Goal: Task Accomplishment & Management: Manage account settings

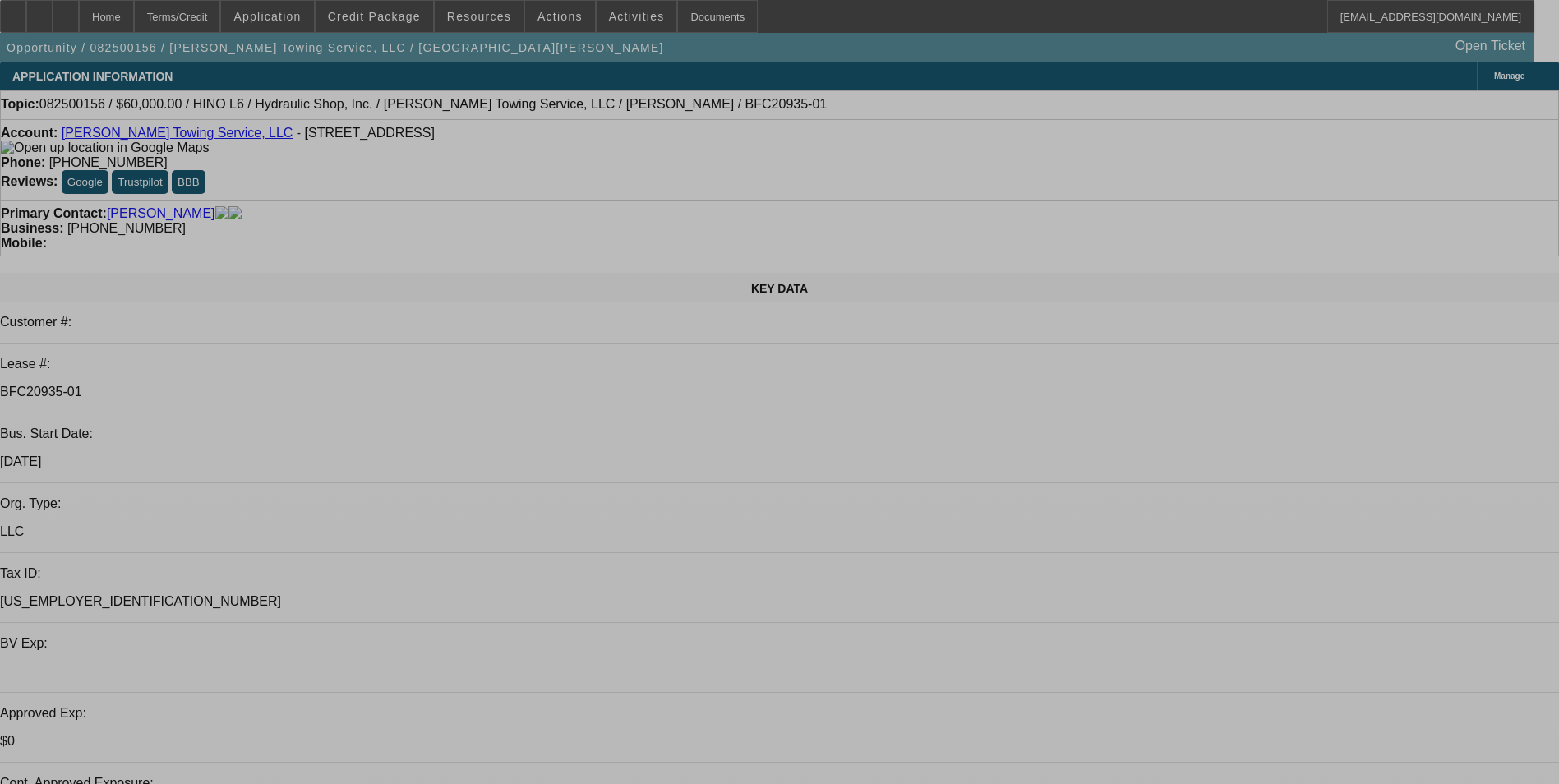
select select "0"
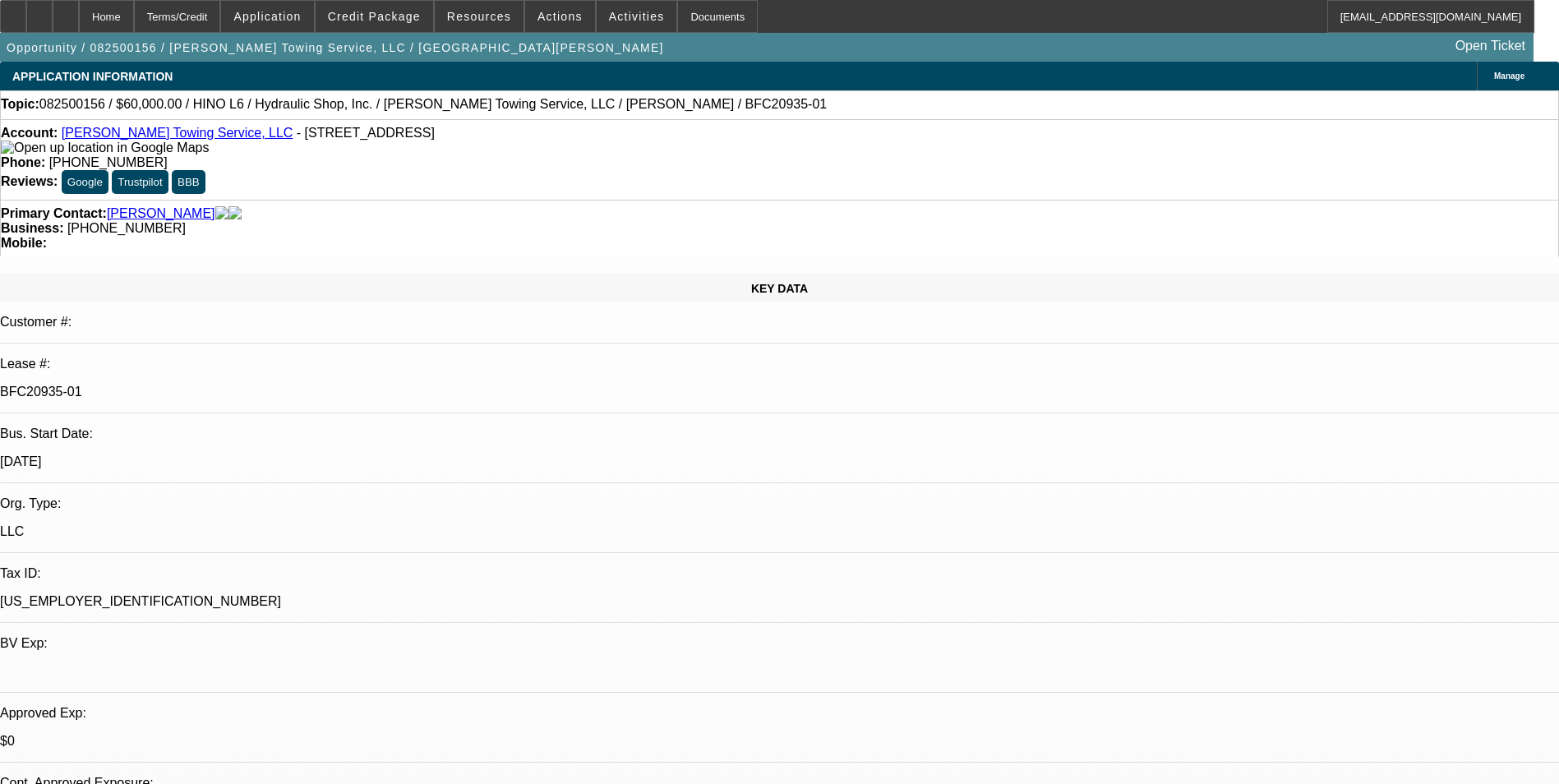
select select "0"
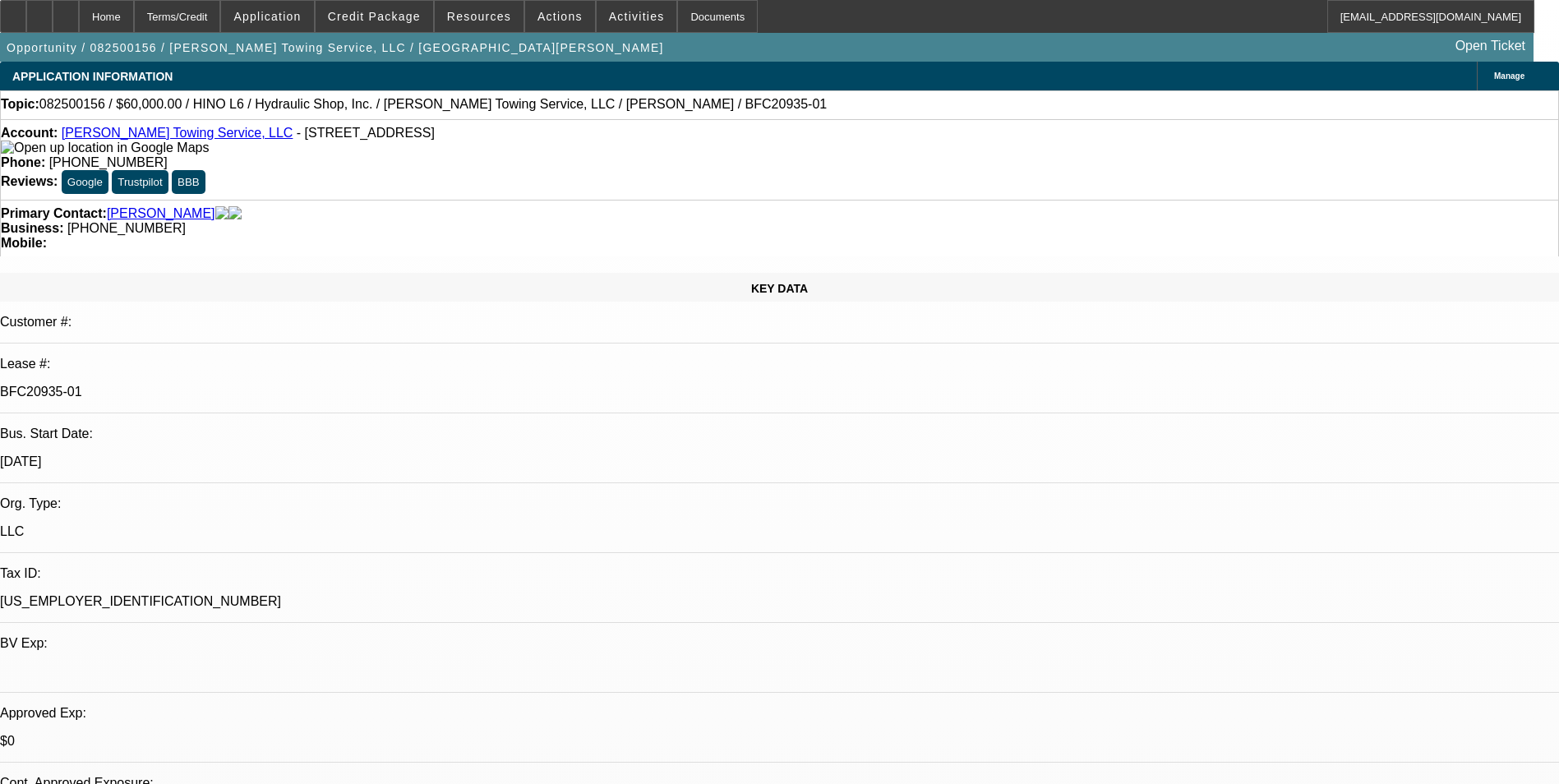
select select "0"
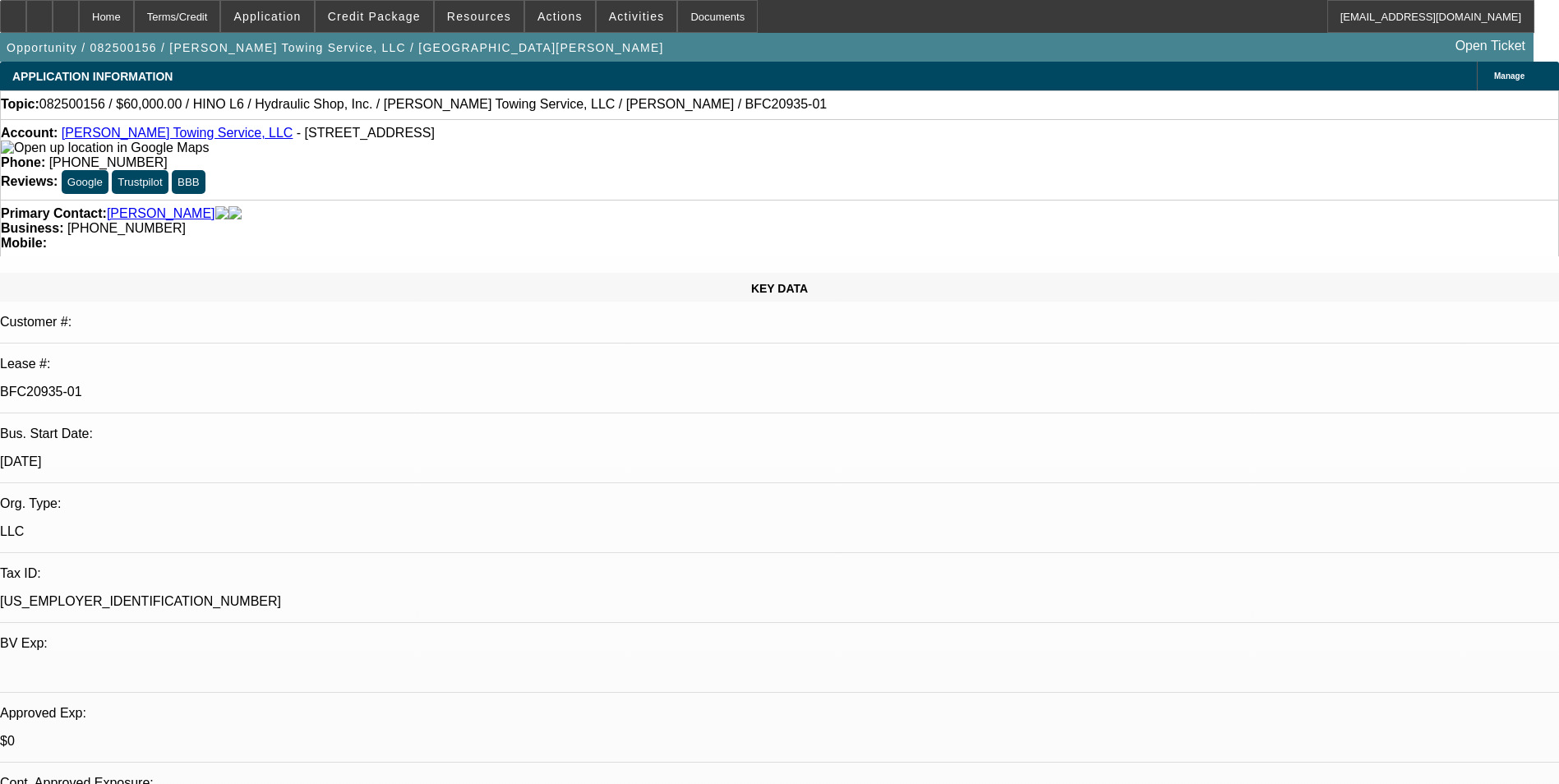
select select "0"
select select "1"
select select "6"
select select "1"
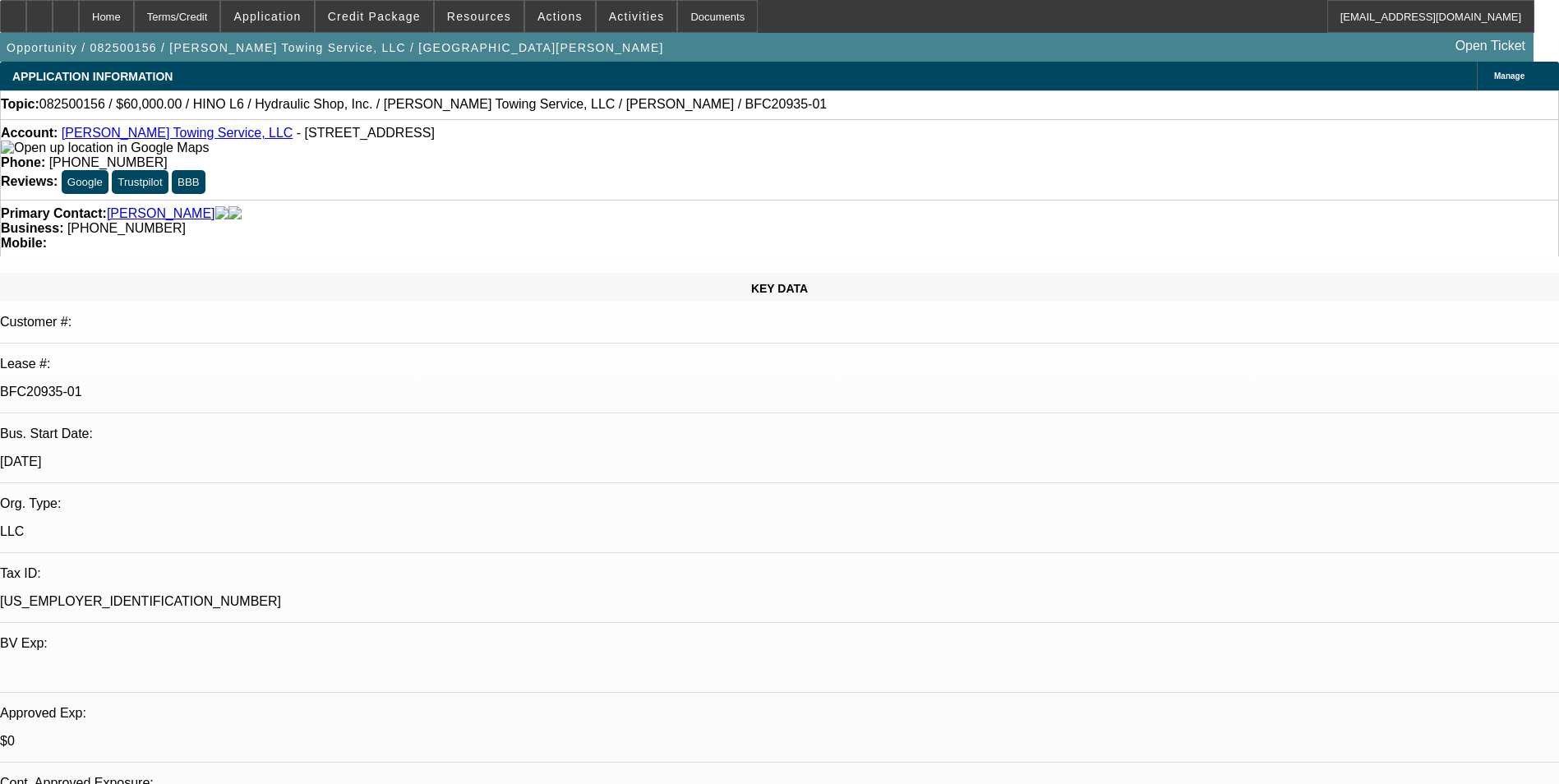
select select "1"
select select "6"
select select "1"
select select "6"
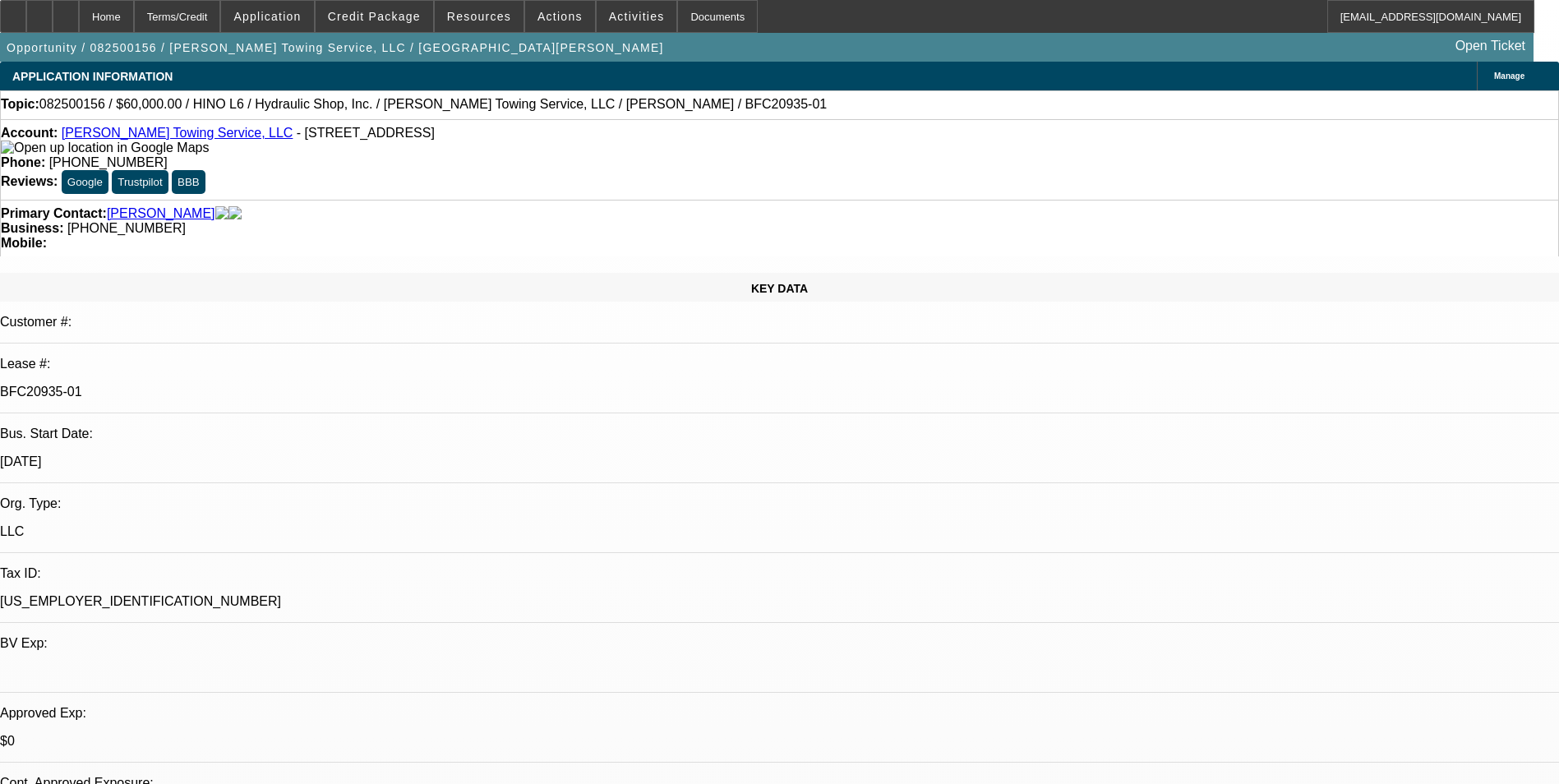
select select "1"
select select "6"
click at [391, 22] on span "Credit Package" at bounding box center [374, 17] width 93 height 13
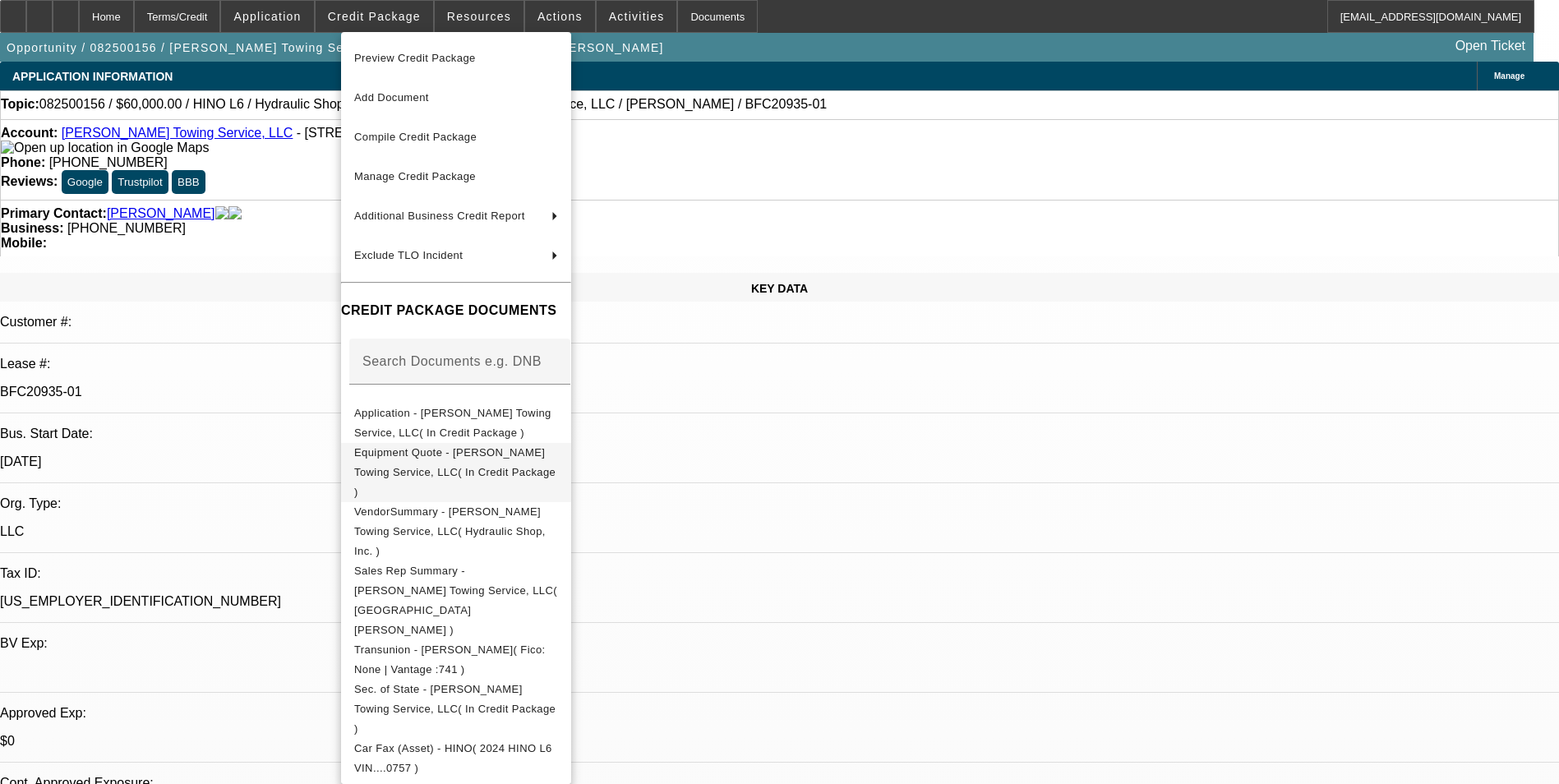
click at [555, 457] on span "Equipment Quote - [PERSON_NAME] Towing Service, LLC( In Credit Package )" at bounding box center [456, 471] width 202 height 51
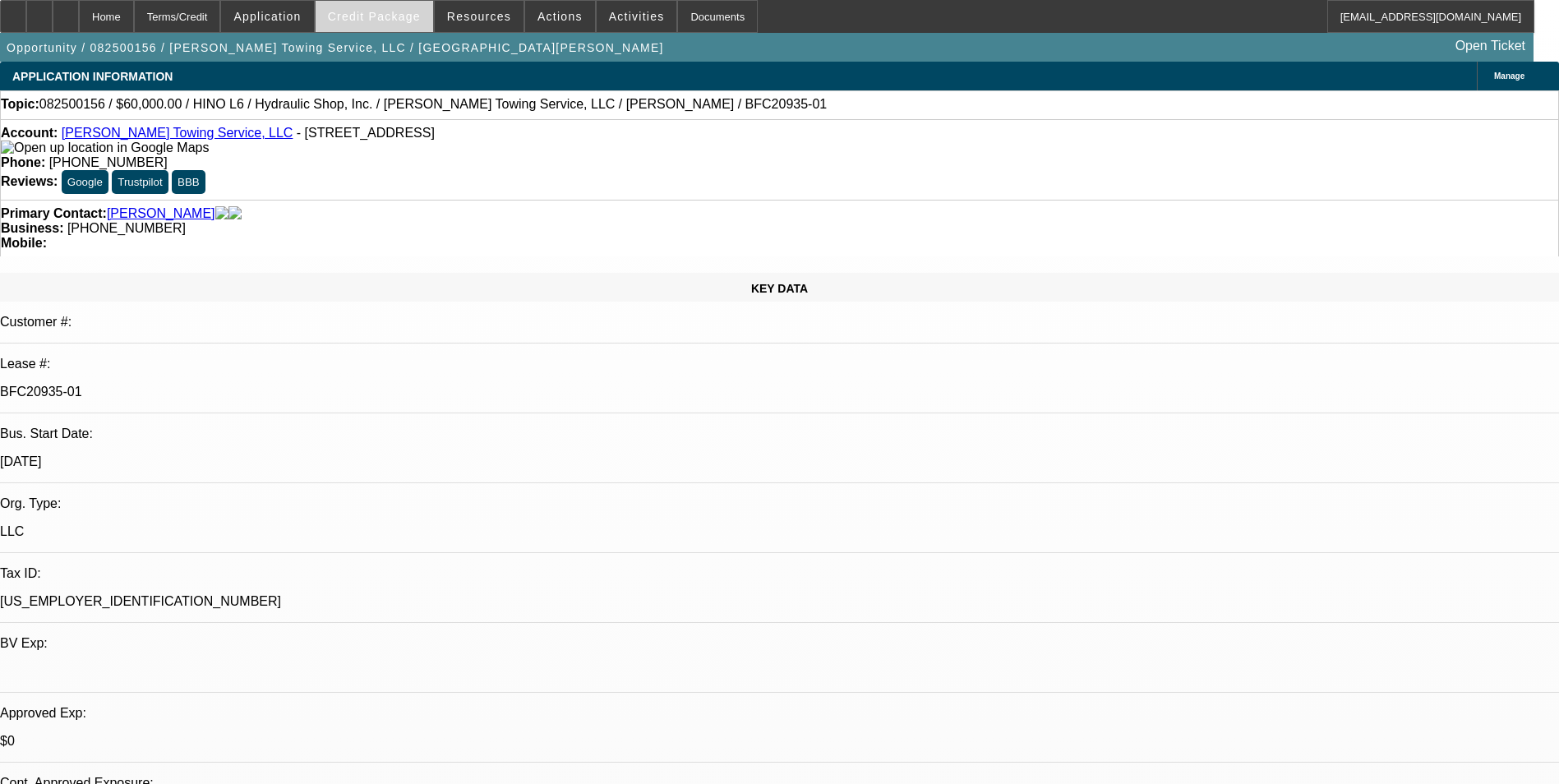
click at [409, 22] on span "Credit Package" at bounding box center [374, 17] width 93 height 13
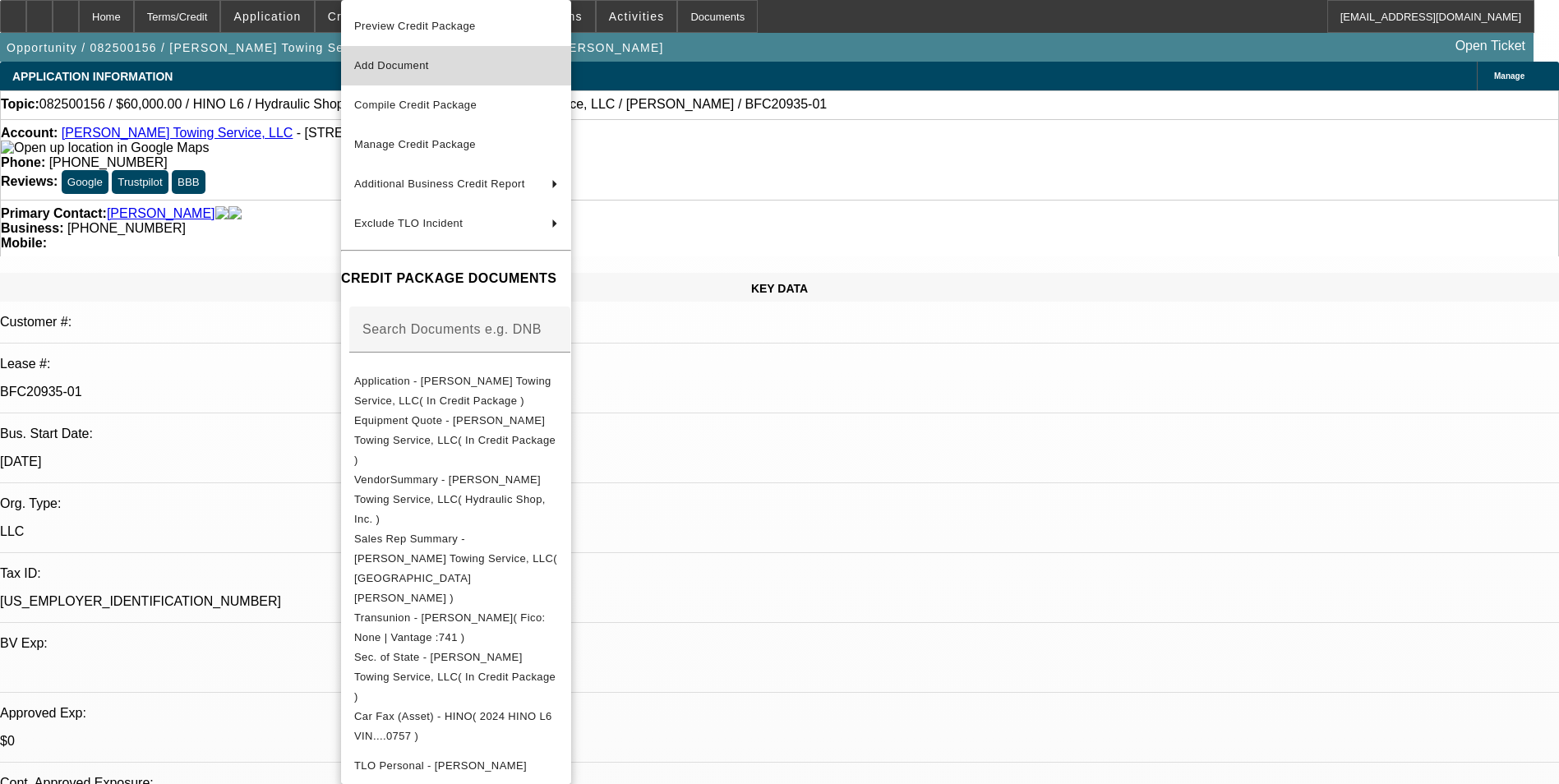
click at [458, 59] on span "Add Document" at bounding box center [456, 65] width 204 height 20
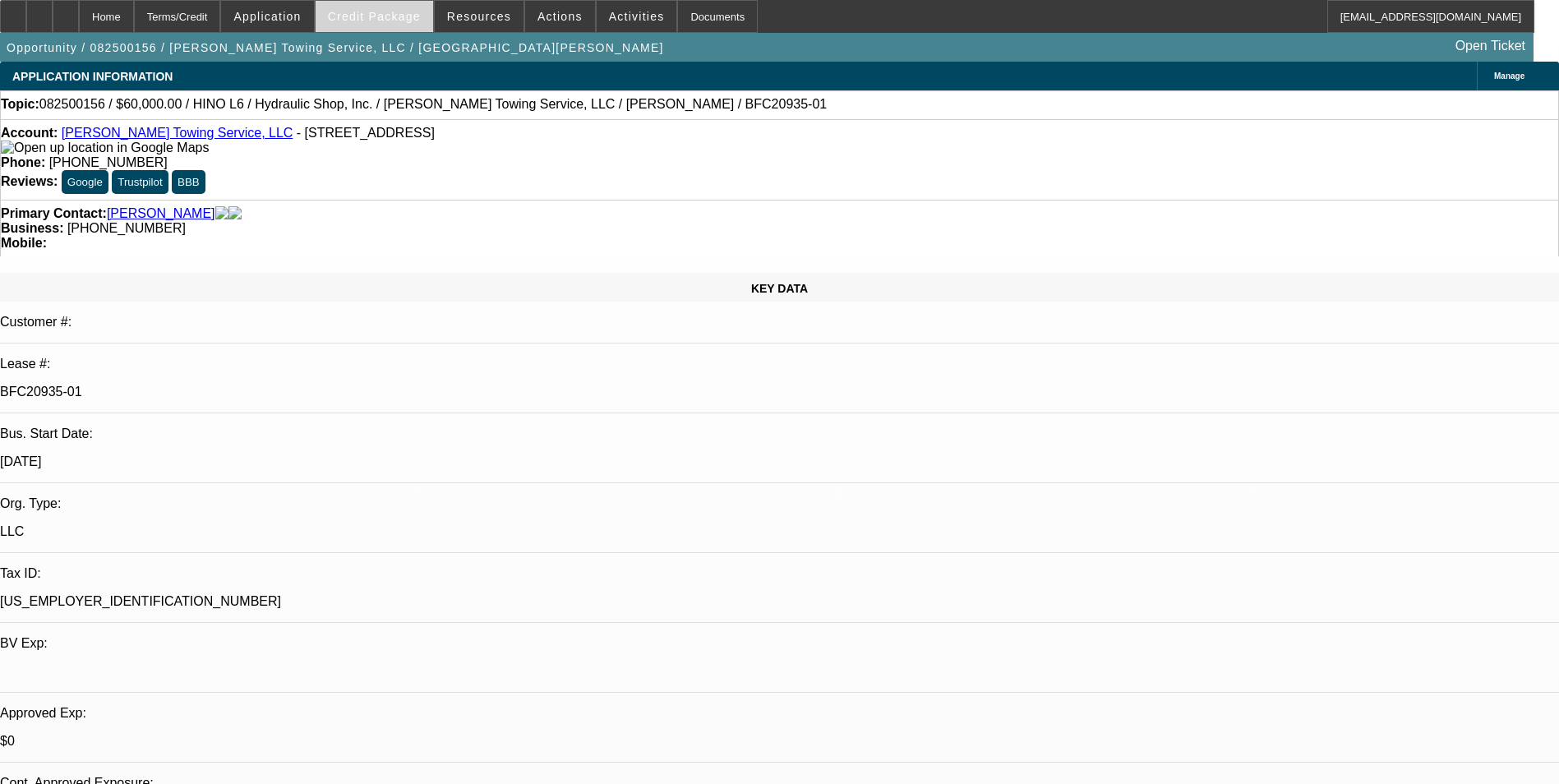
click at [407, 19] on span "Credit Package" at bounding box center [374, 17] width 93 height 13
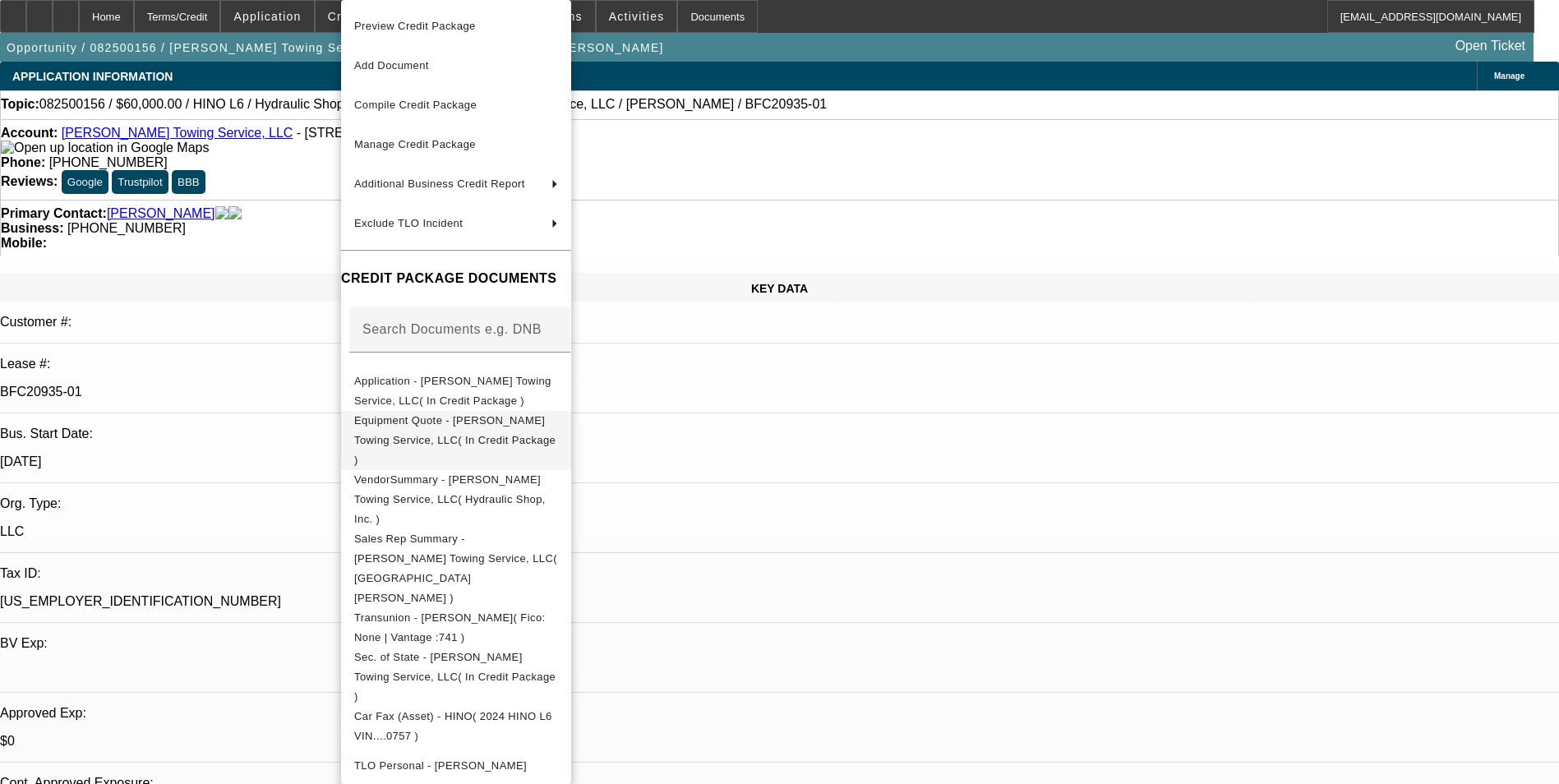
click at [555, 422] on span "Equipment Quote - [PERSON_NAME] Towing Service, LLC( In Credit Package )" at bounding box center [456, 440] width 202 height 51
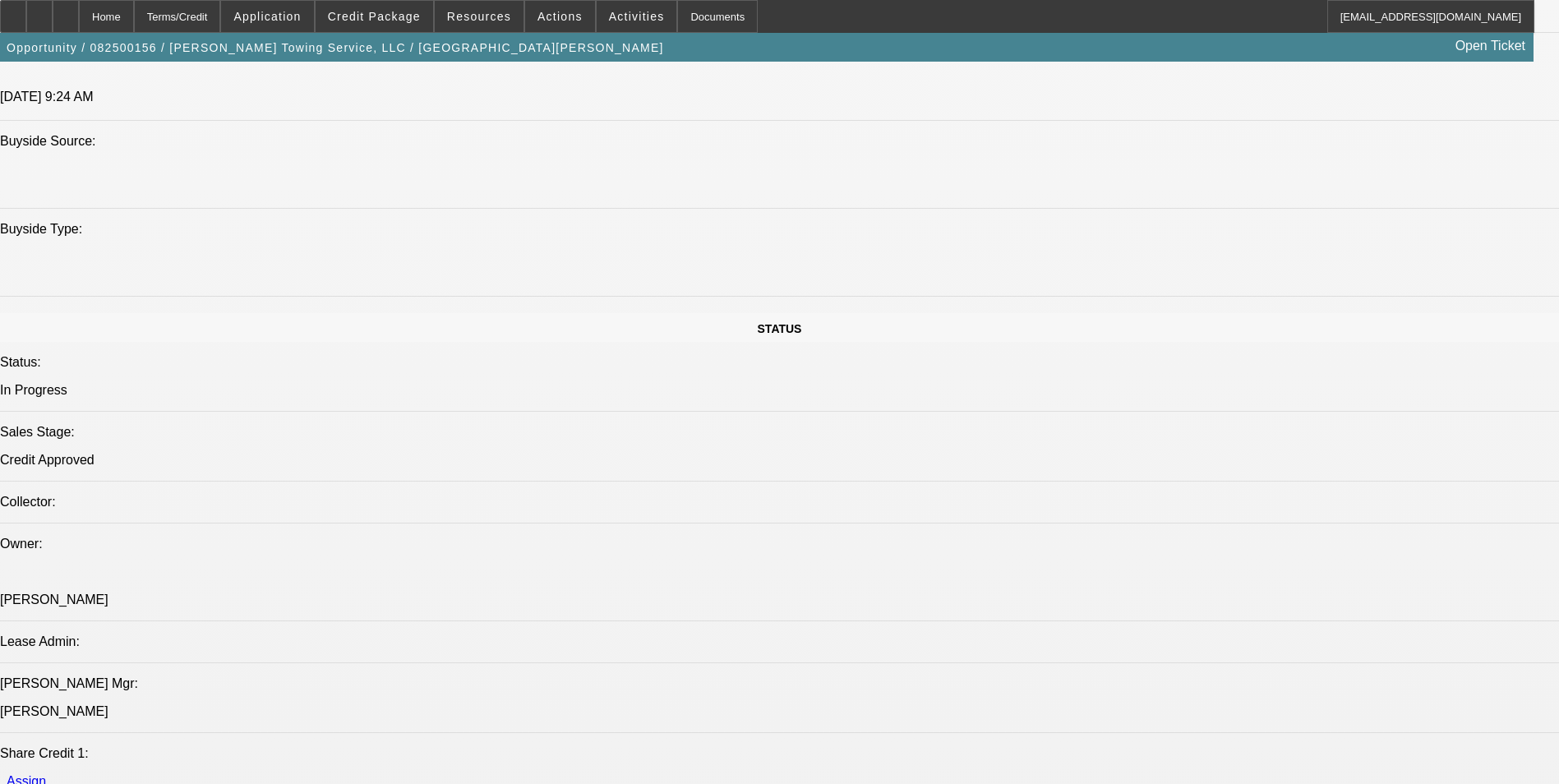
scroll to position [2219, 0]
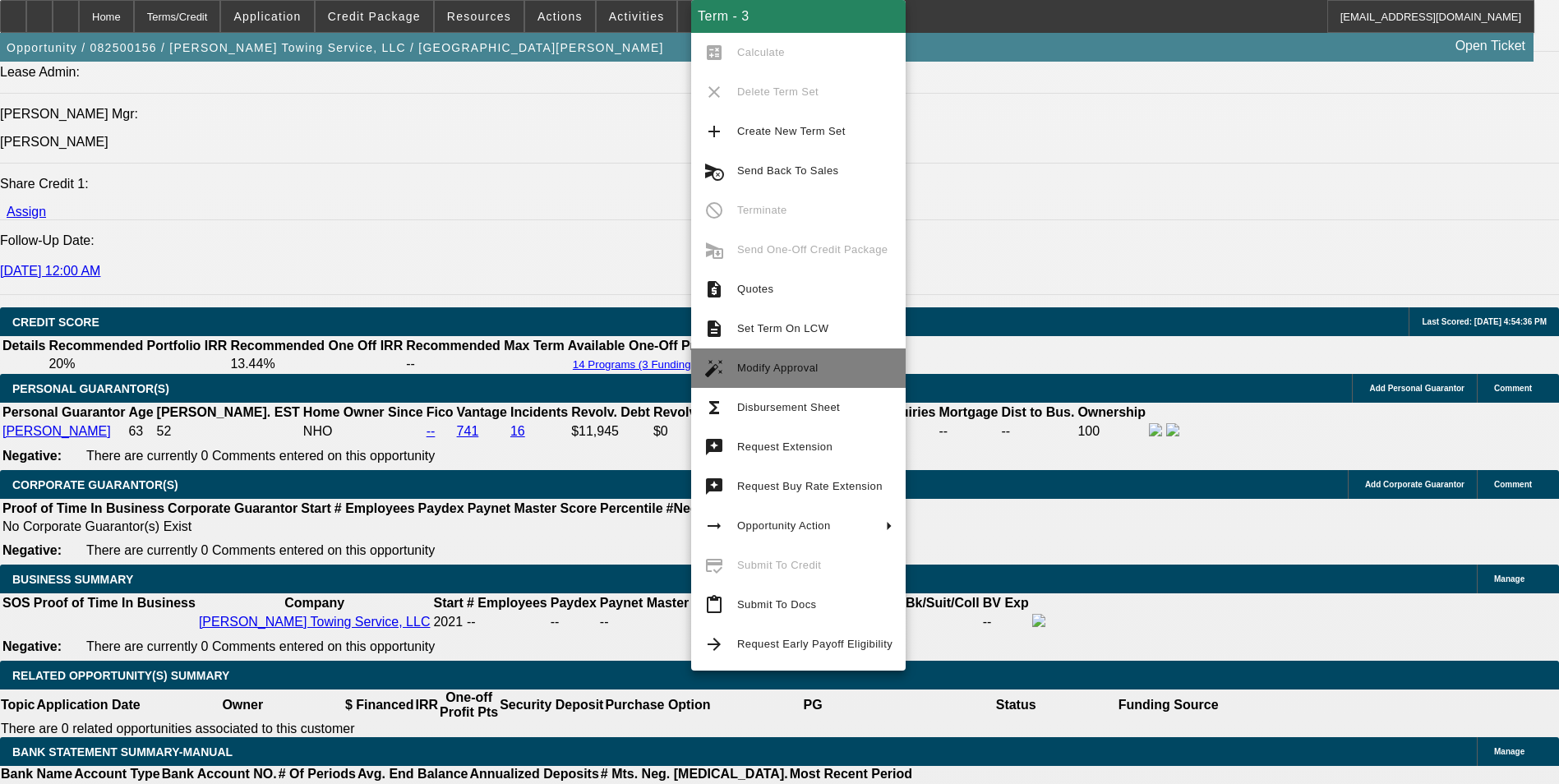
click at [786, 365] on span "Modify Approval" at bounding box center [778, 367] width 81 height 12
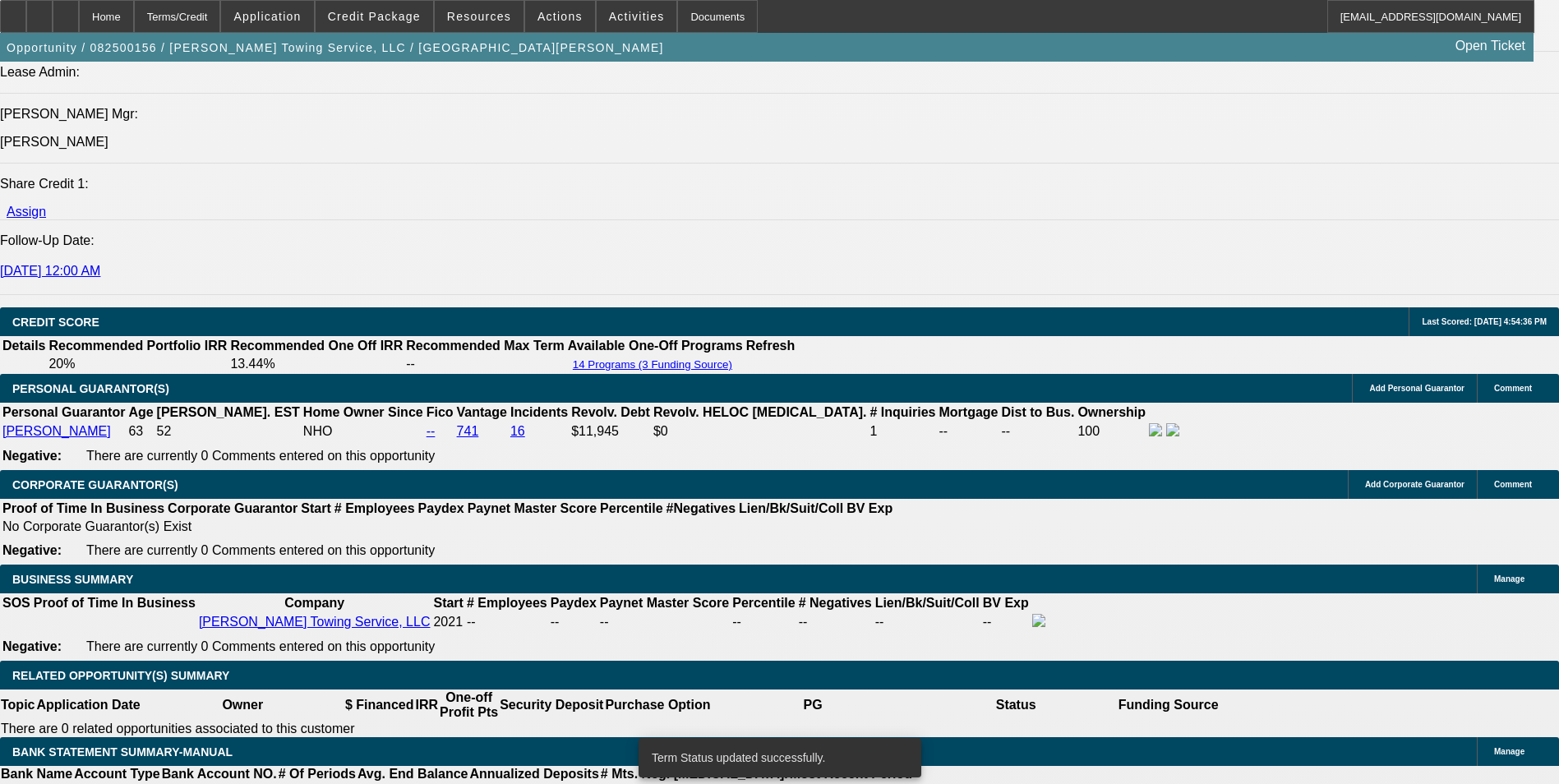
select select "0"
select select "6"
select select "0"
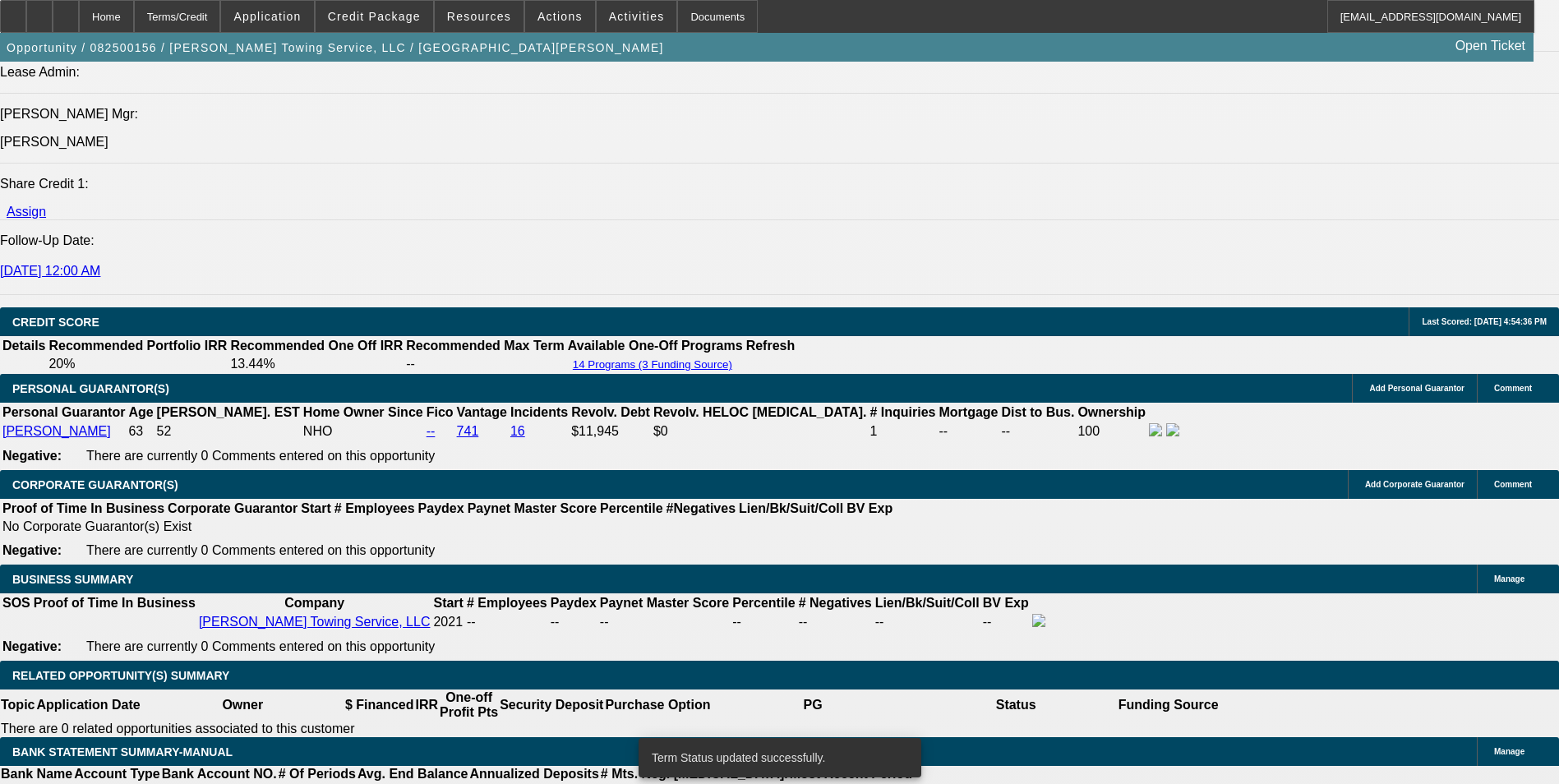
select select "0"
select select "6"
select select "0"
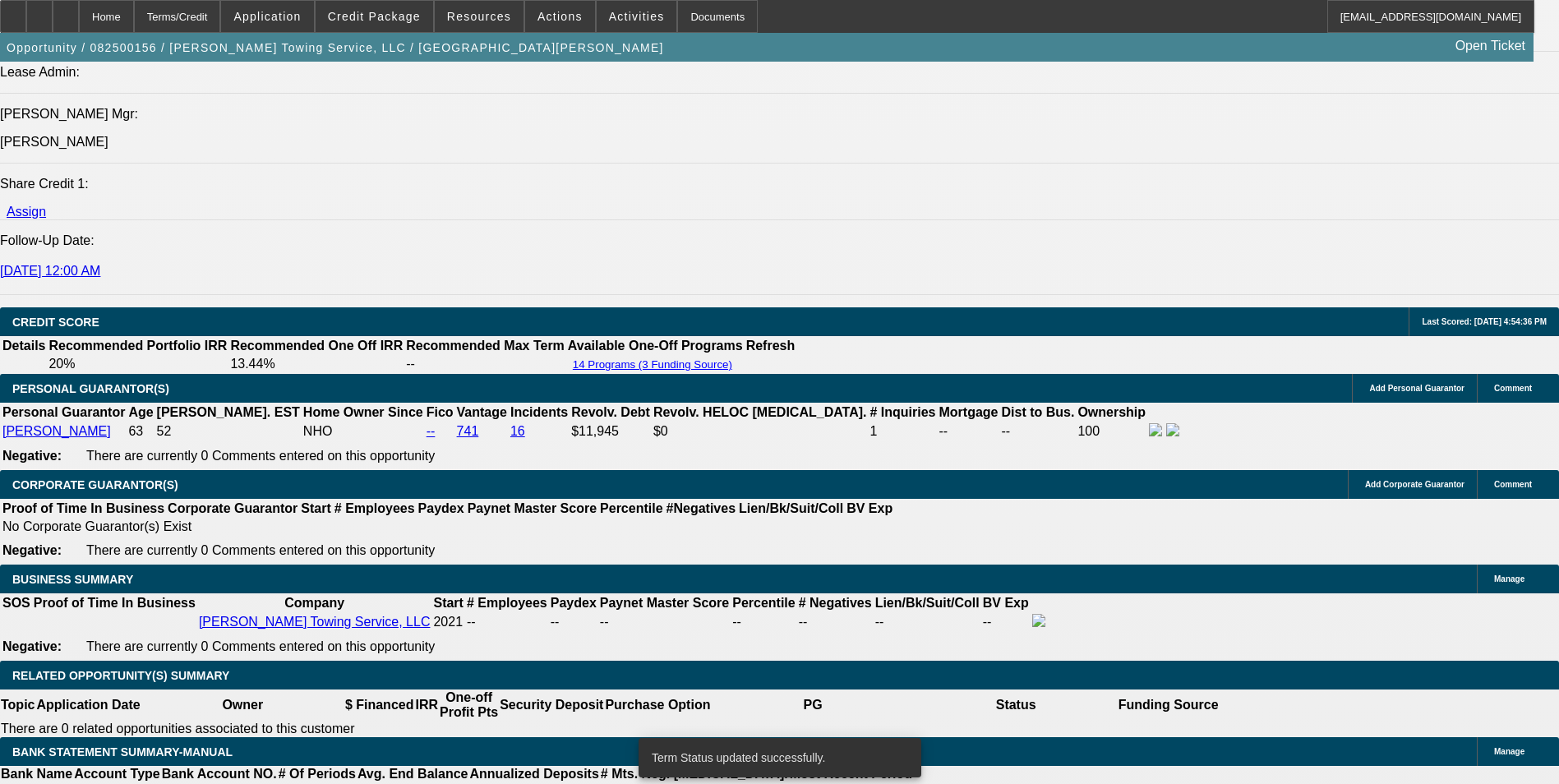
select select "0"
select select "6"
select select "0"
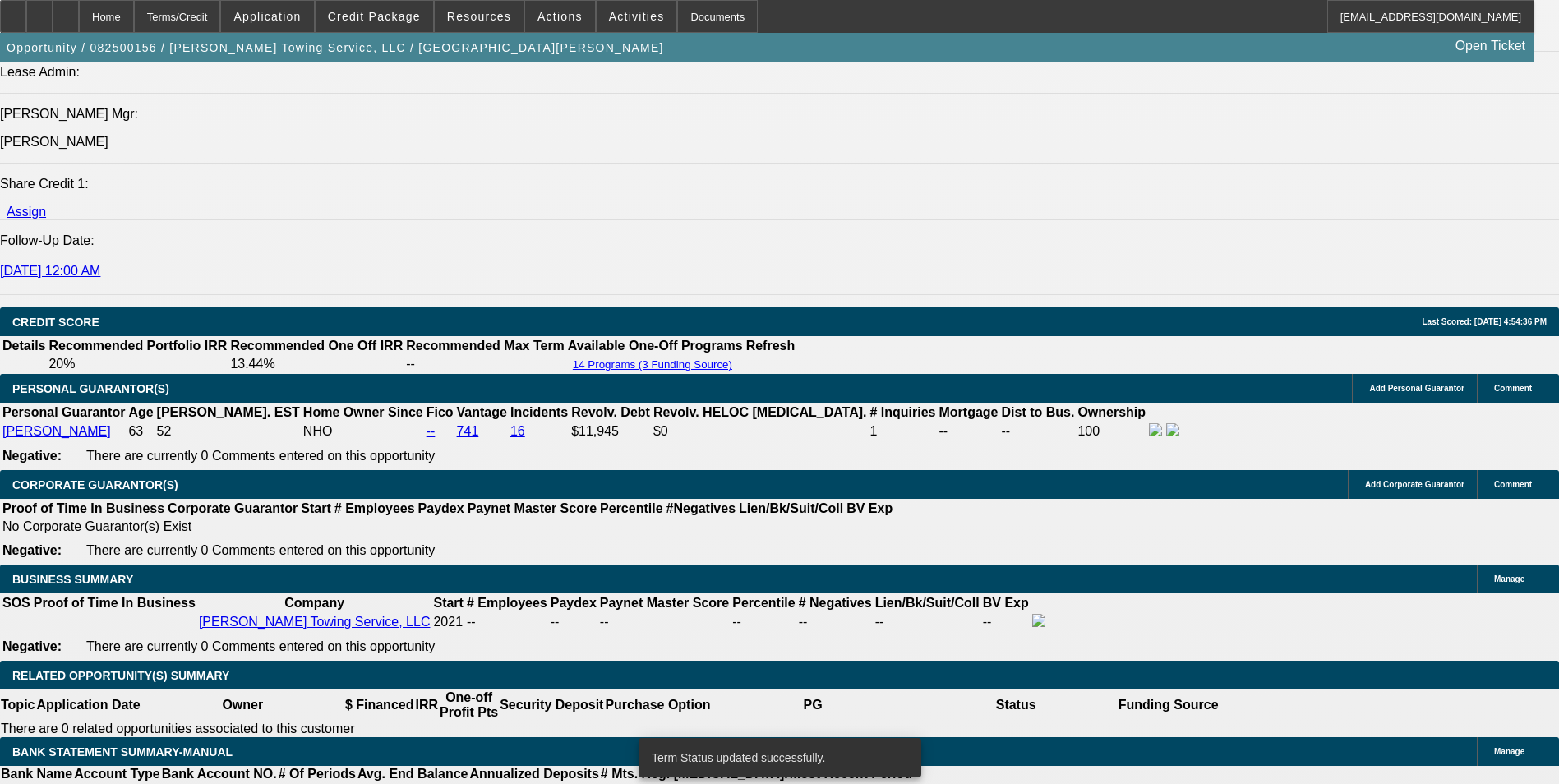
select select "6"
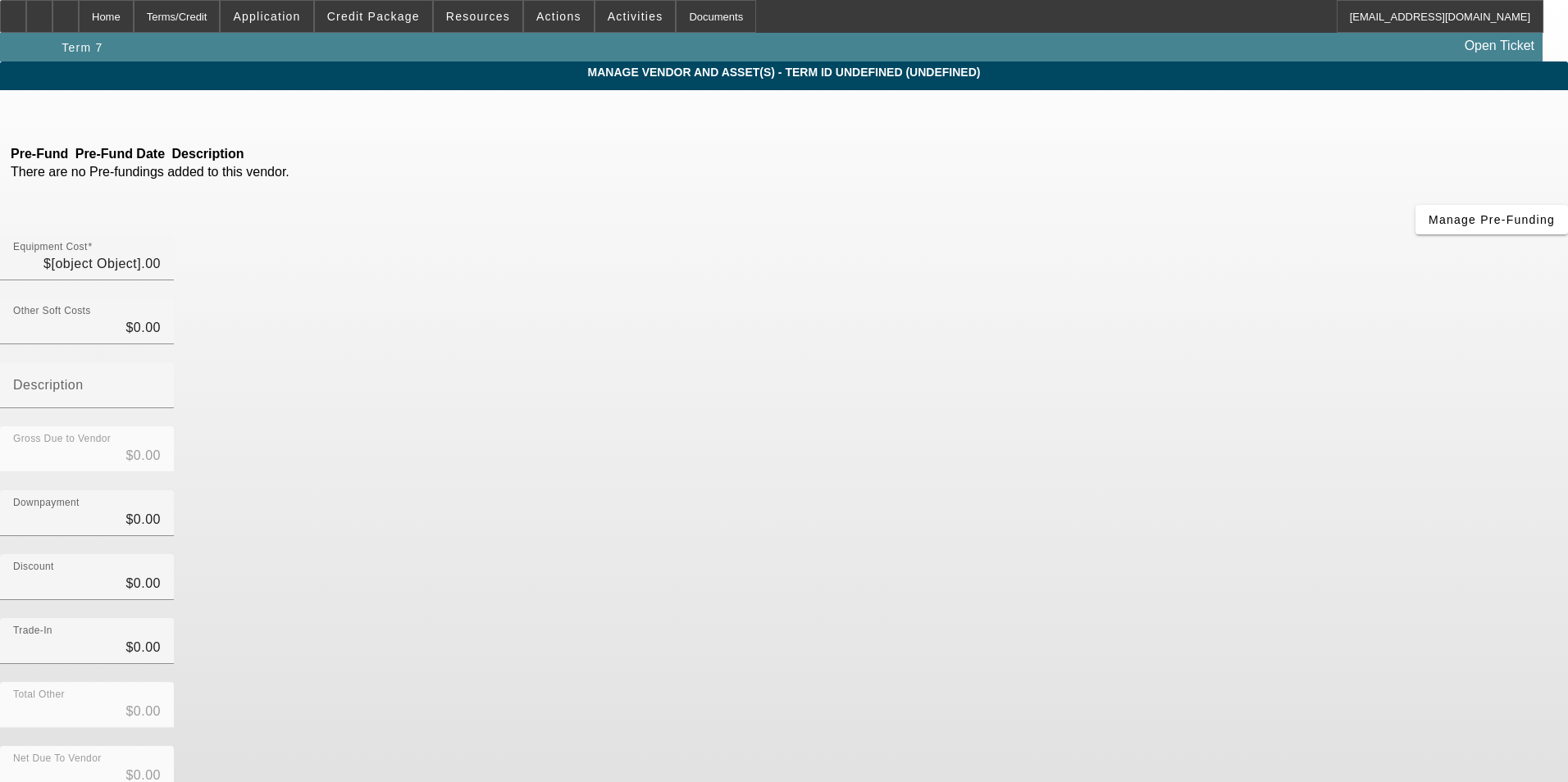
type input "$115,221.92"
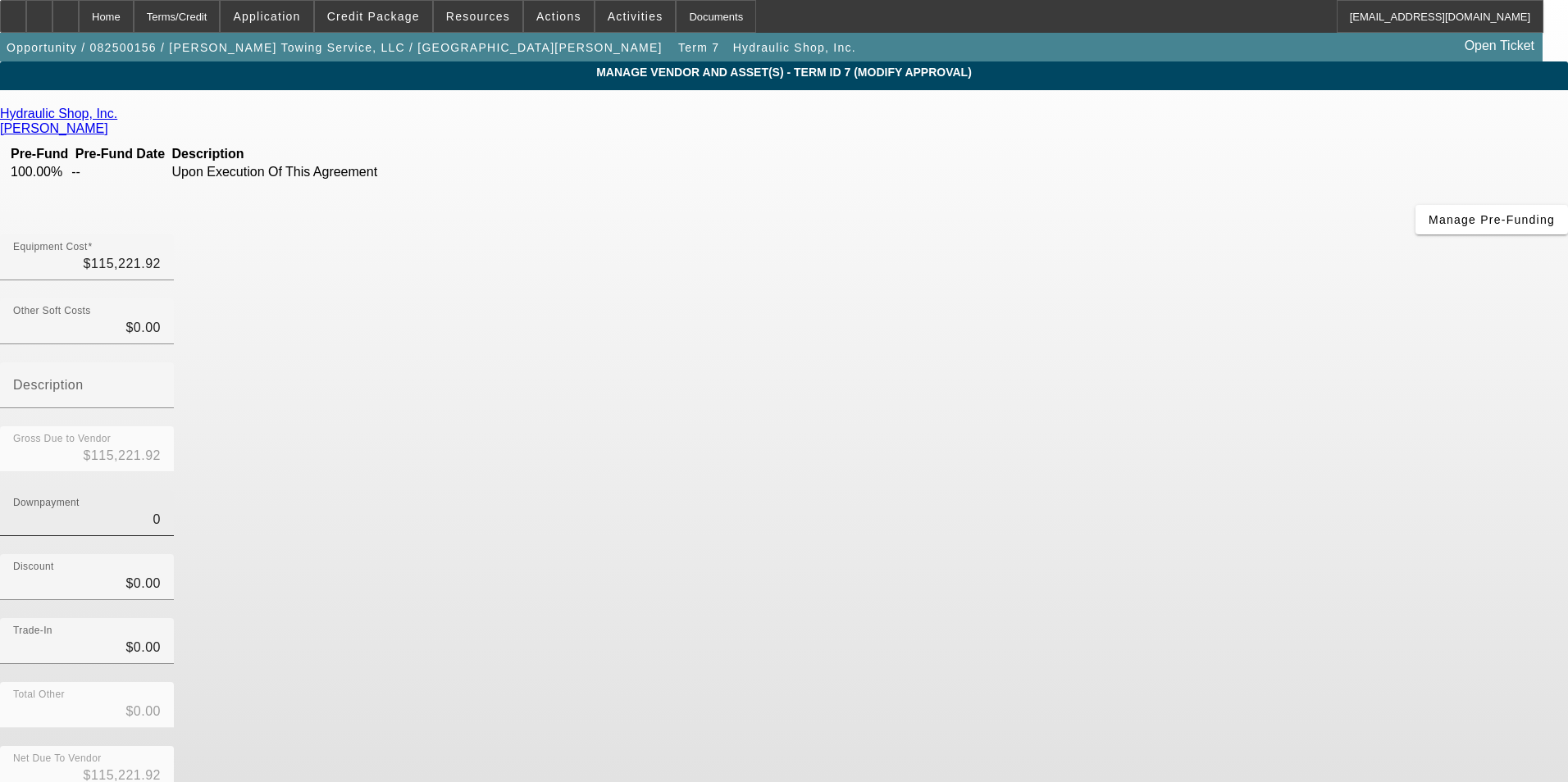
click at [161, 510] on input "0" at bounding box center [87, 519] width 148 height 20
type input "50"
type input "$50.00"
type input "$115,171.92"
type input "540"
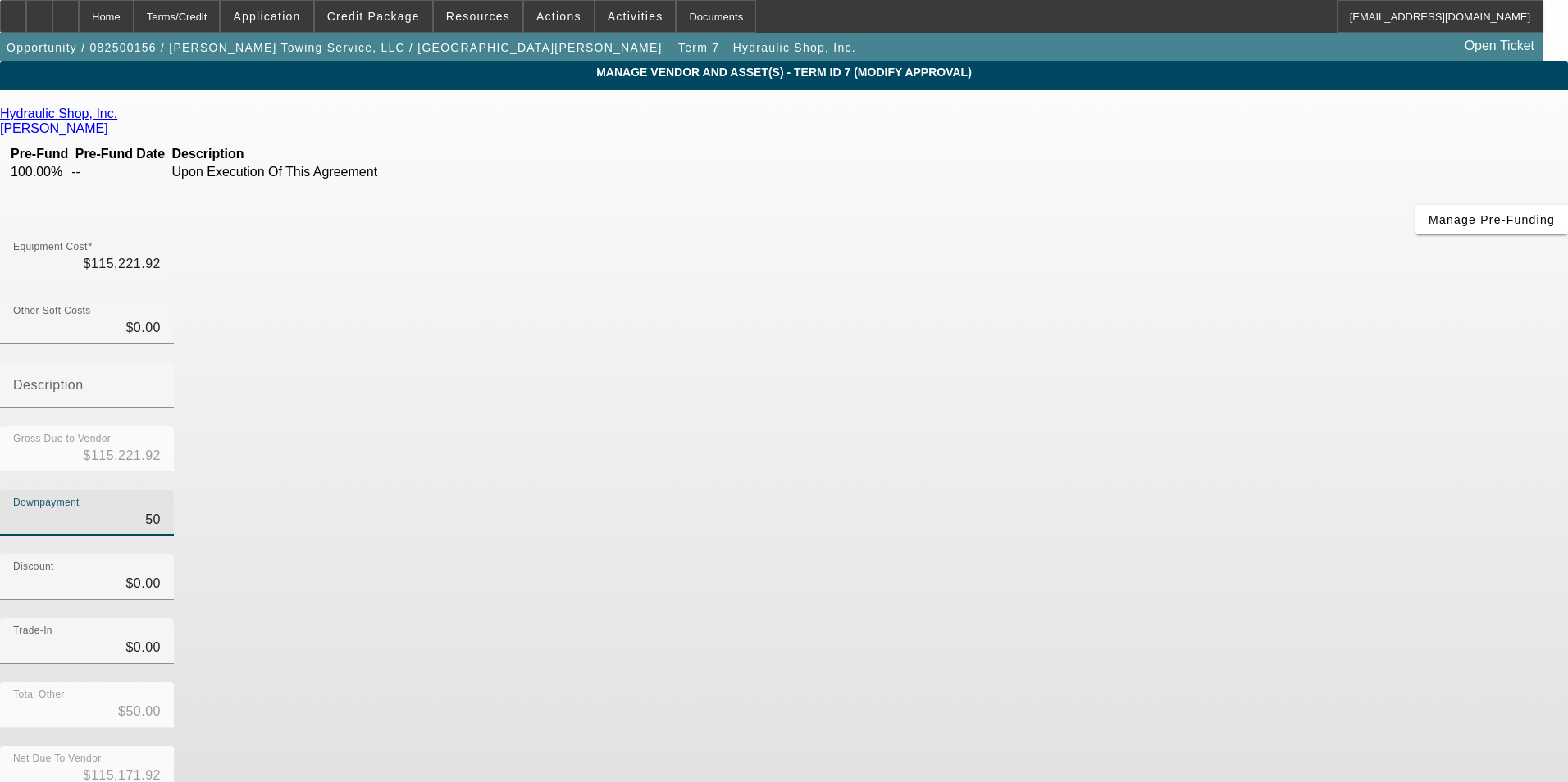
type input "$540.00"
type input "$114,681.92"
type input "5450"
type input "$5,450.00"
type input "$109,771.92"
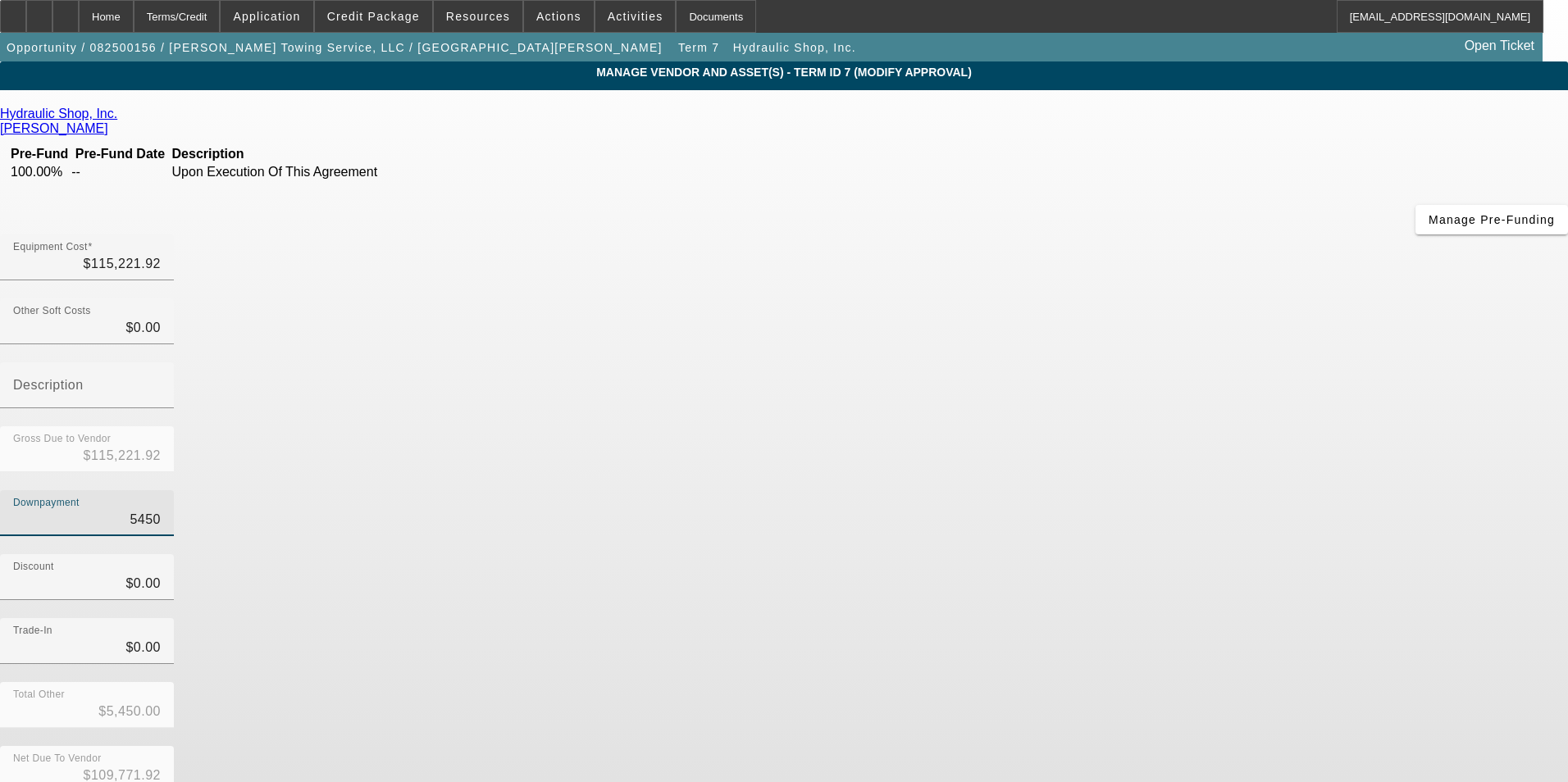
type input "54580"
type input "$54,580.00"
type input "$60,641.92"
type input "545850"
type input "$545,850.00"
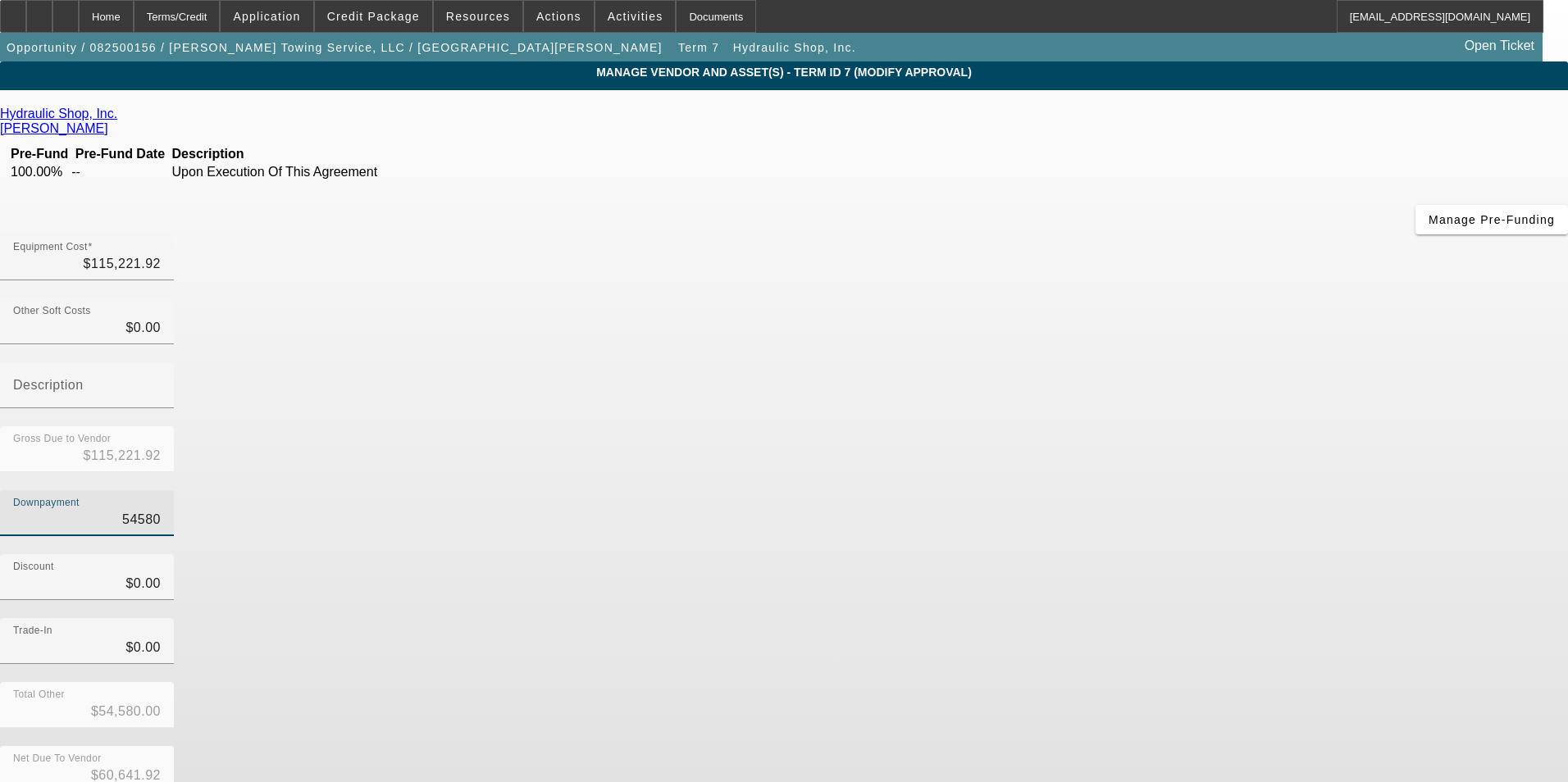
type input "$-430,628.08"
click at [1087, 554] on div "Discount $0.00" at bounding box center [784, 586] width 1568 height 64
click at [1086, 682] on div "Total Other $545,850.00" at bounding box center [784, 714] width 1568 height 64
click at [1083, 554] on div "Discount $0.00" at bounding box center [784, 586] width 1568 height 64
click at [161, 510] on input "545850" at bounding box center [87, 519] width 148 height 20
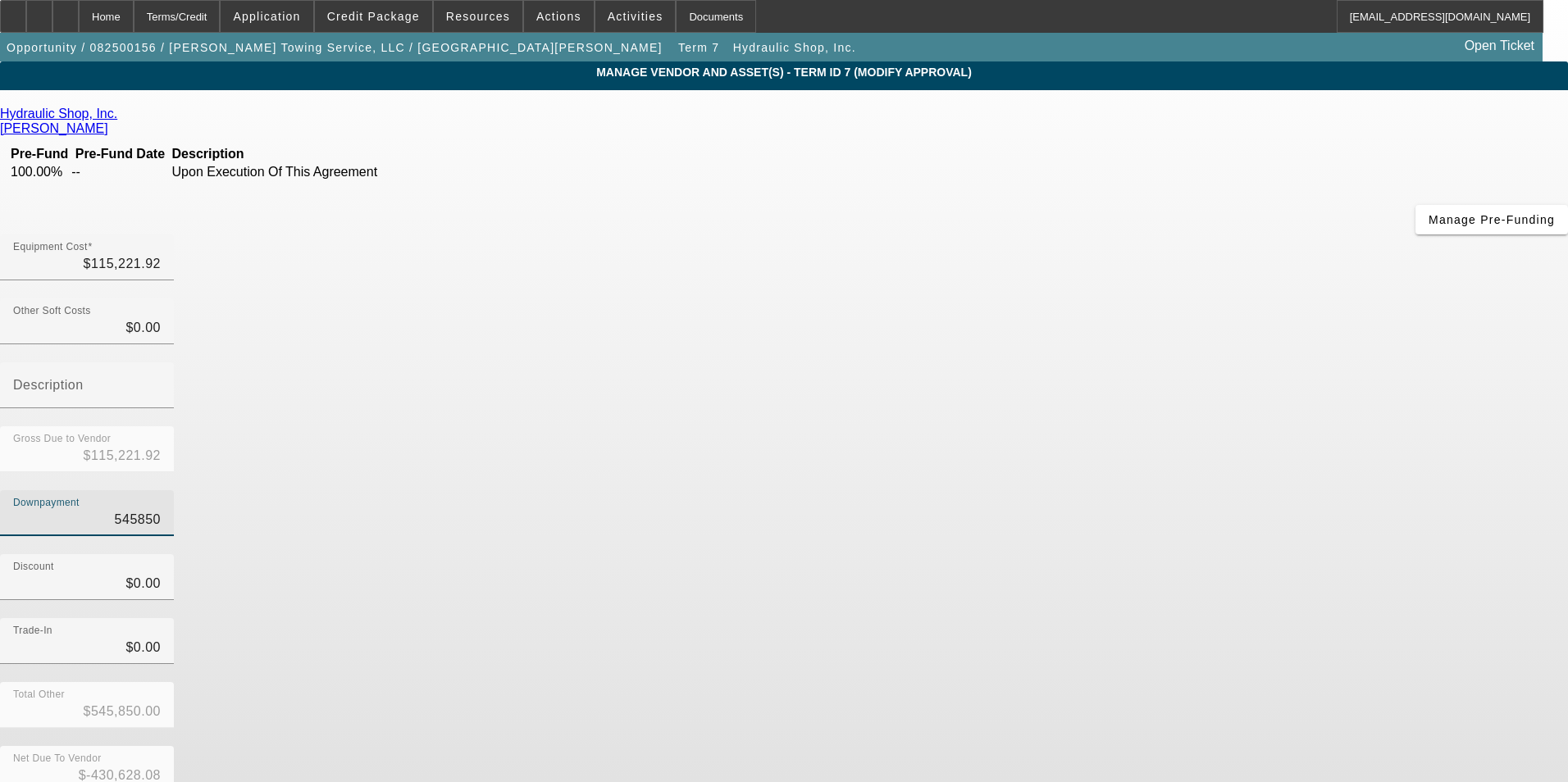
type input "54585"
type input "$54,585.00"
type input "$60,636.92"
type input "$54,585.00"
click at [1156, 618] on div "Trade-In $0.00" at bounding box center [784, 650] width 1568 height 64
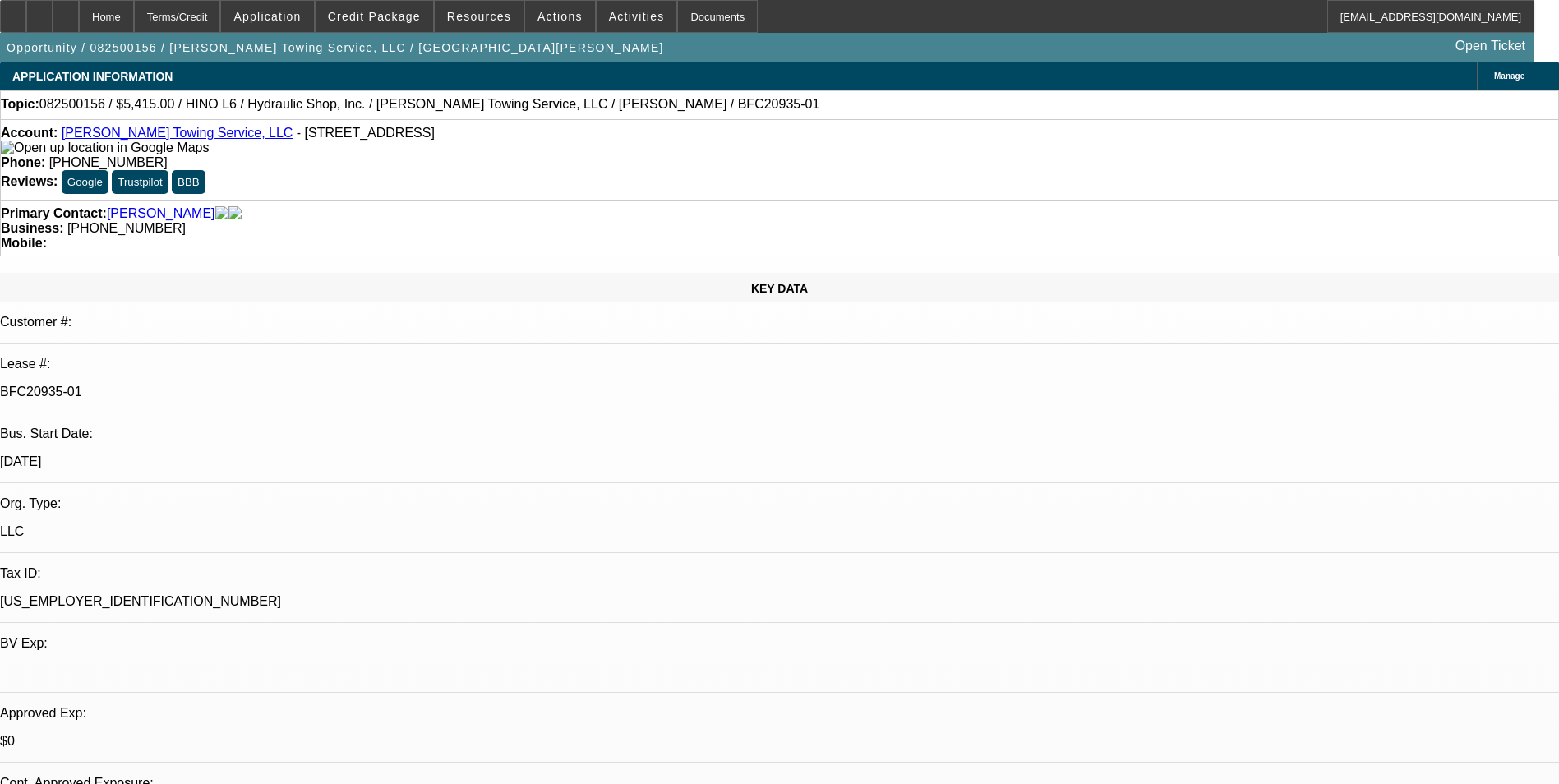
select select "0"
select select "6"
select select "0"
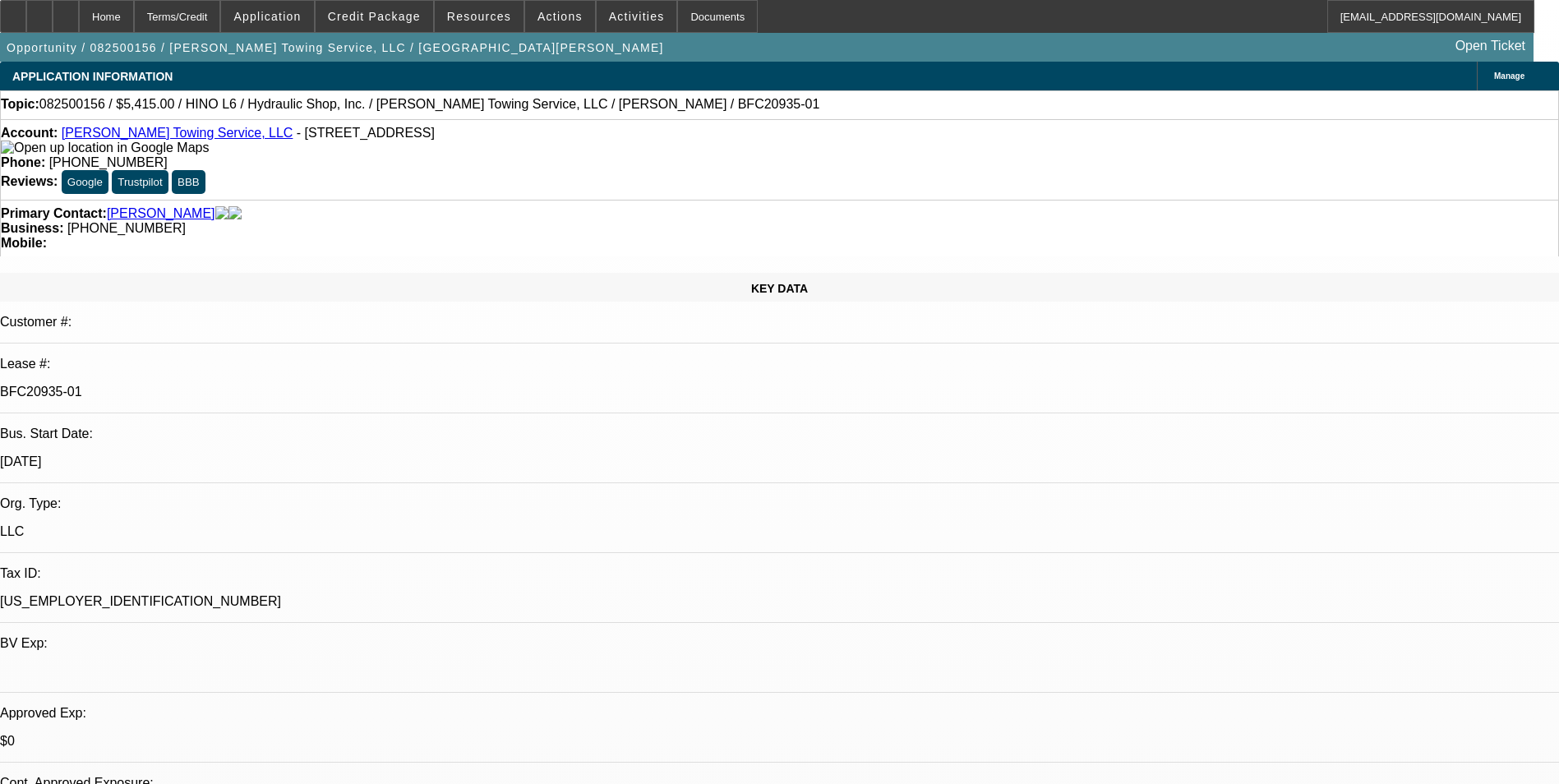
select select "0"
select select "6"
select select "0"
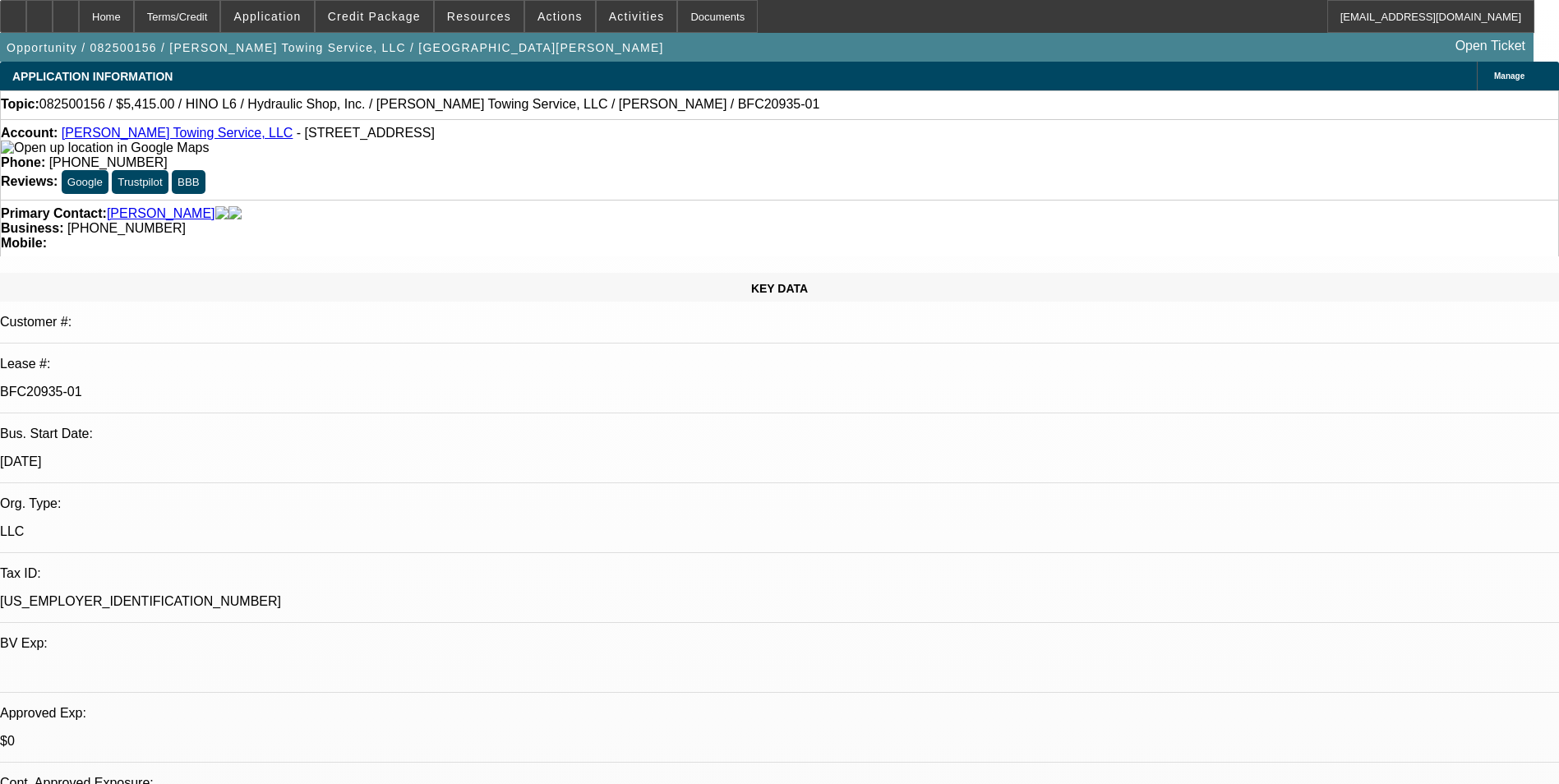
select select "0"
select select "6"
select select "0"
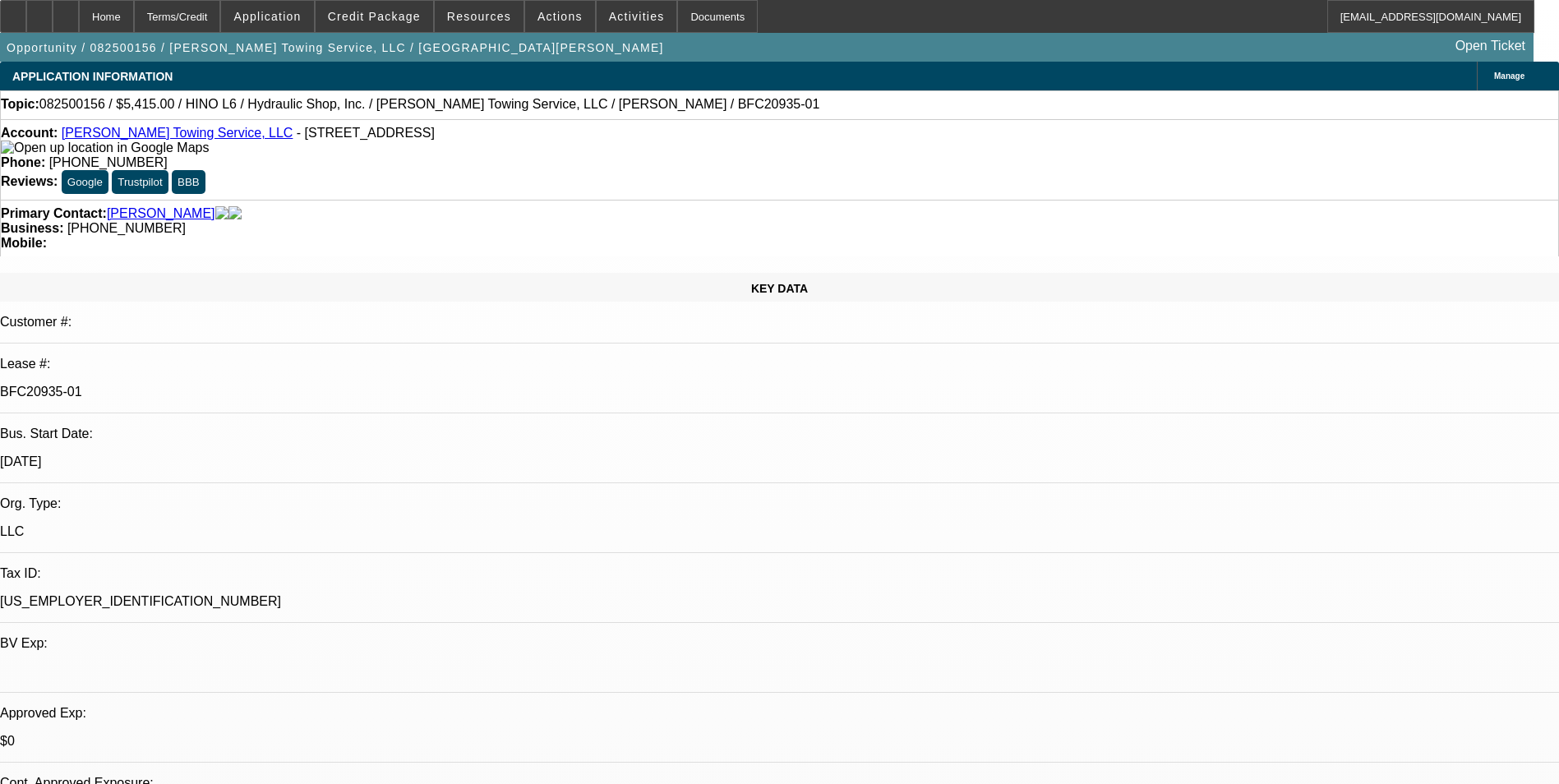
select select "6"
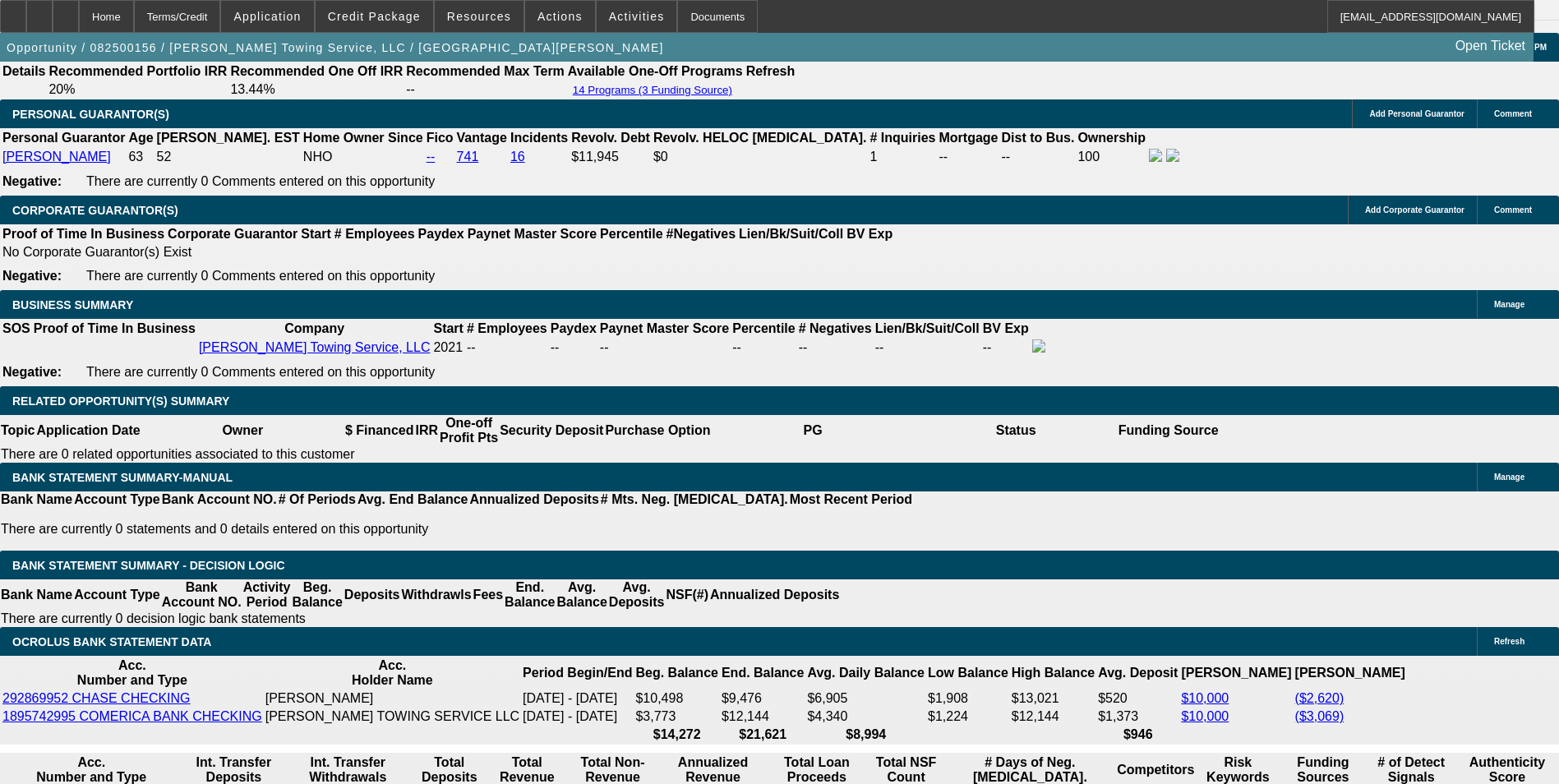
scroll to position [2466, 0]
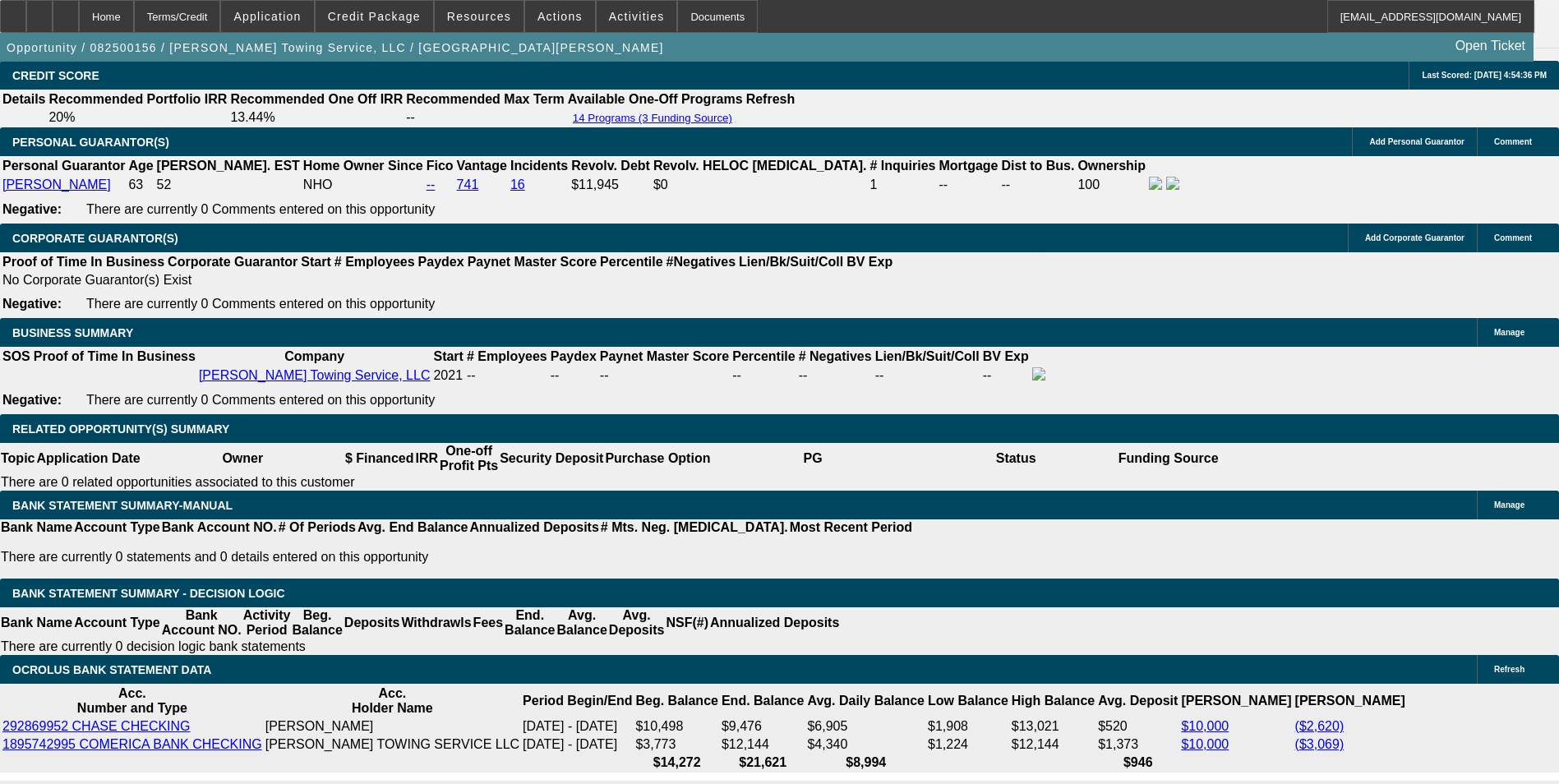
drag, startPoint x: 284, startPoint y: 361, endPoint x: 437, endPoint y: 374, distance: 153.6
type input "$0.00"
type input "UNKNOWN"
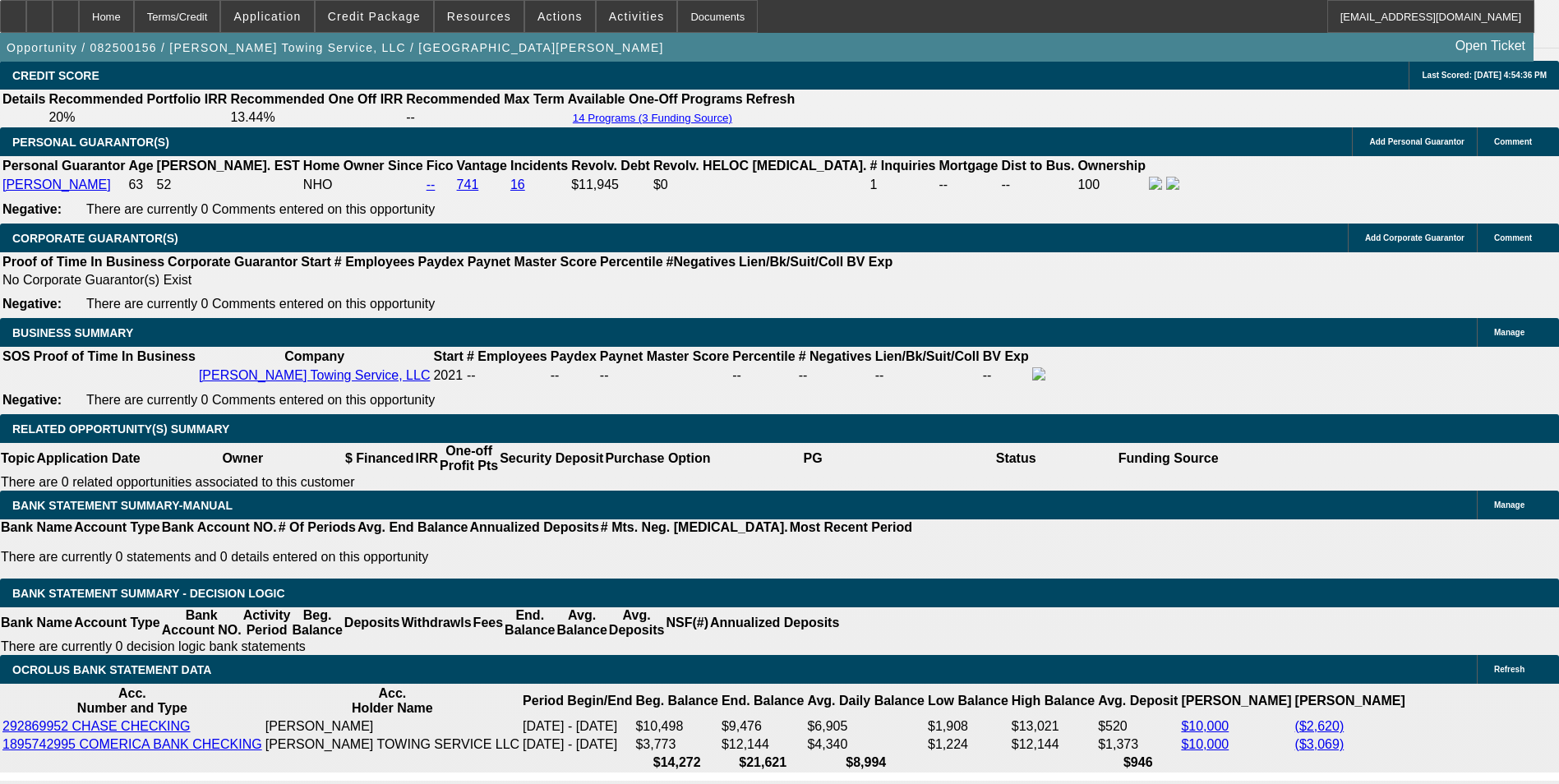
type input "$1,323.93"
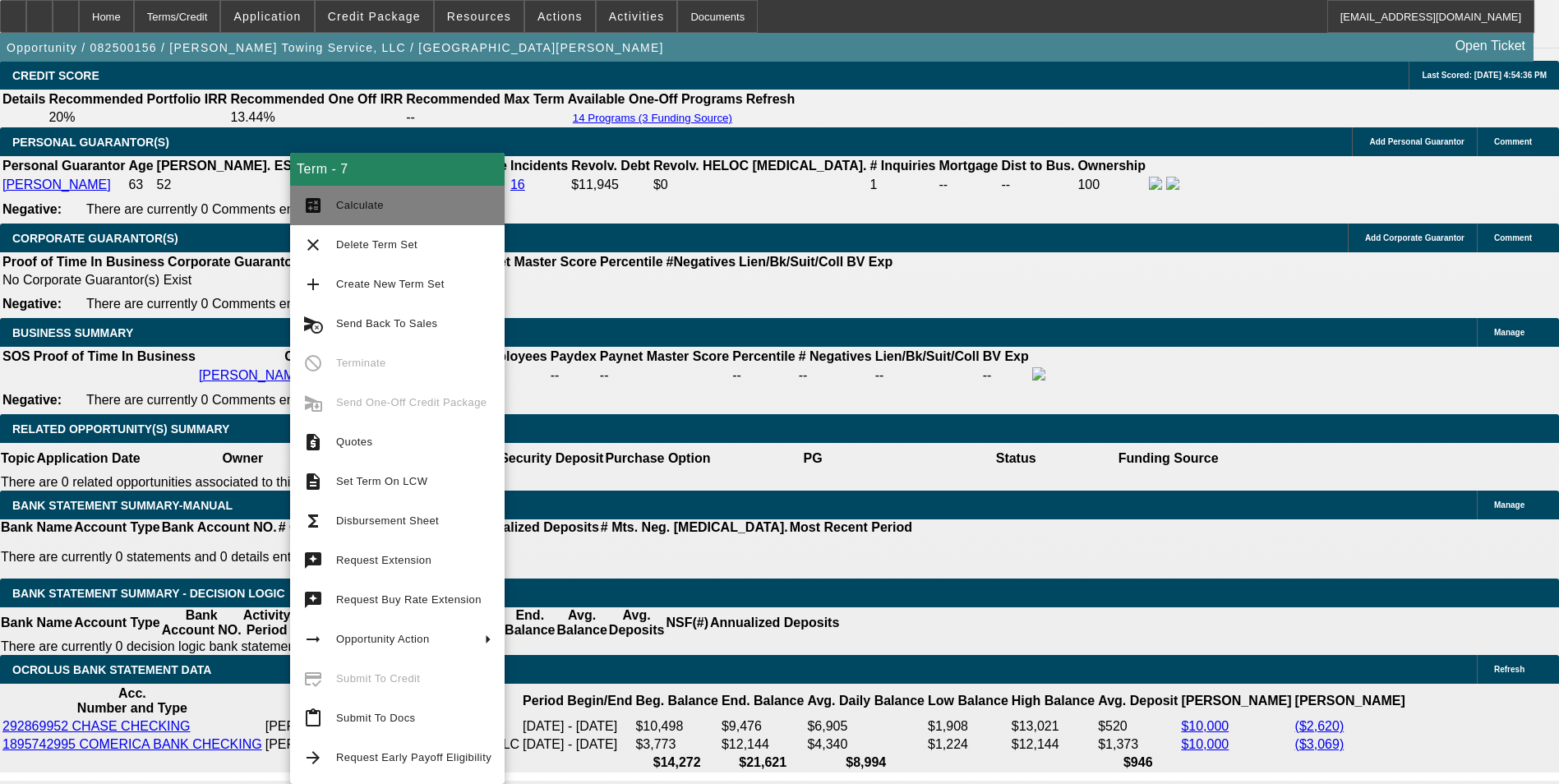
click at [351, 210] on span "Calculate" at bounding box center [359, 204] width 48 height 12
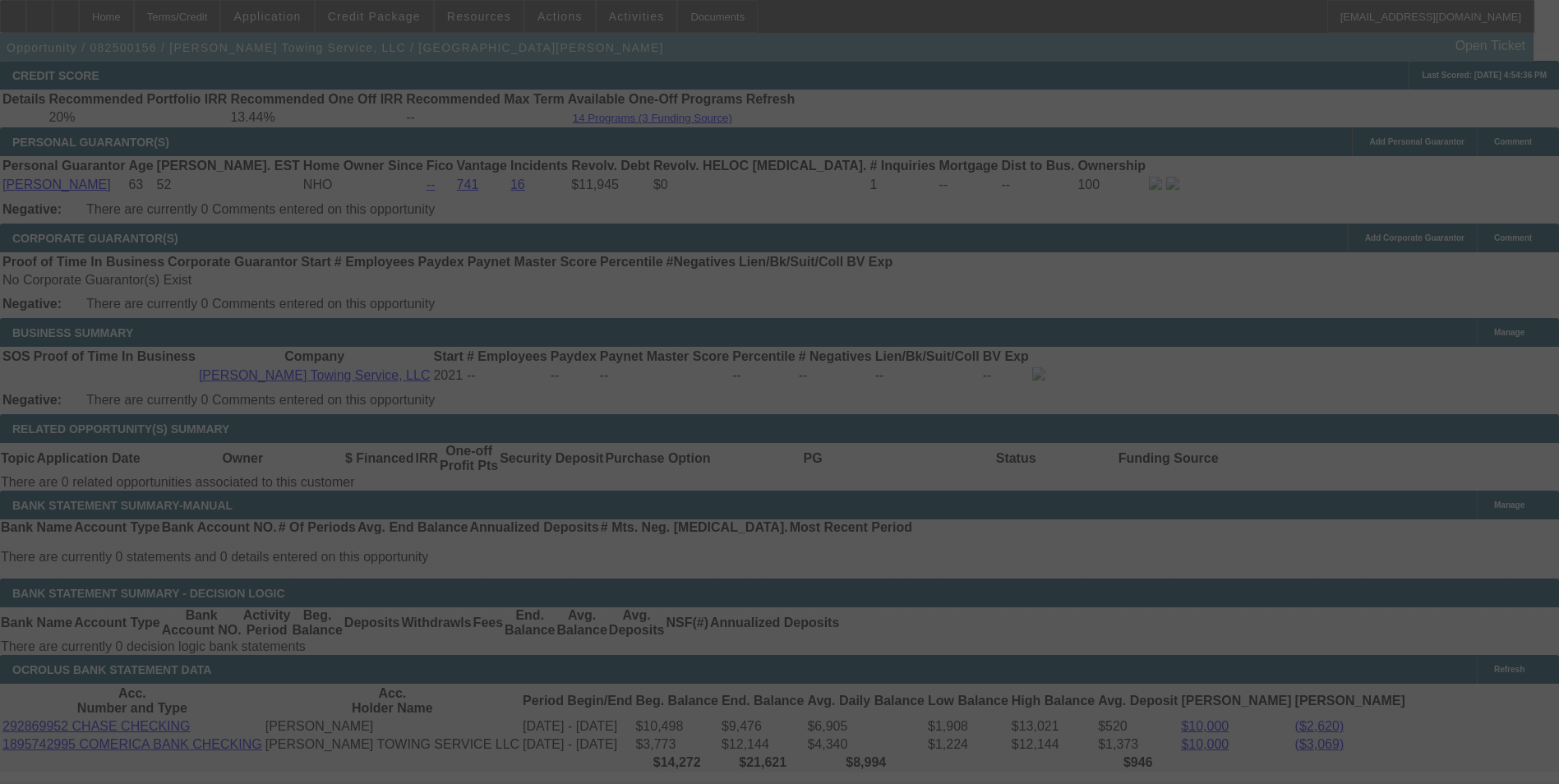
select select "0"
select select "6"
